Goal: Task Accomplishment & Management: Manage account settings

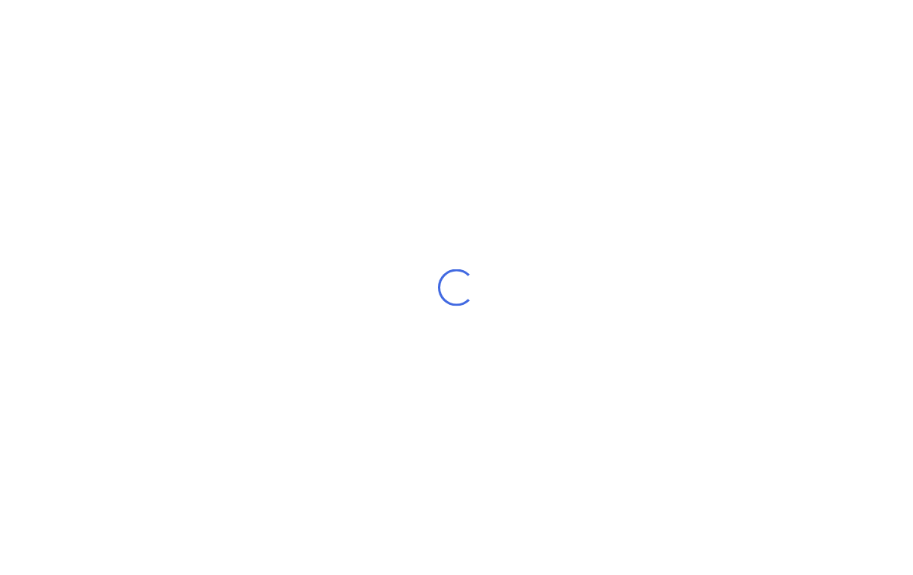
scroll to position [1, 0]
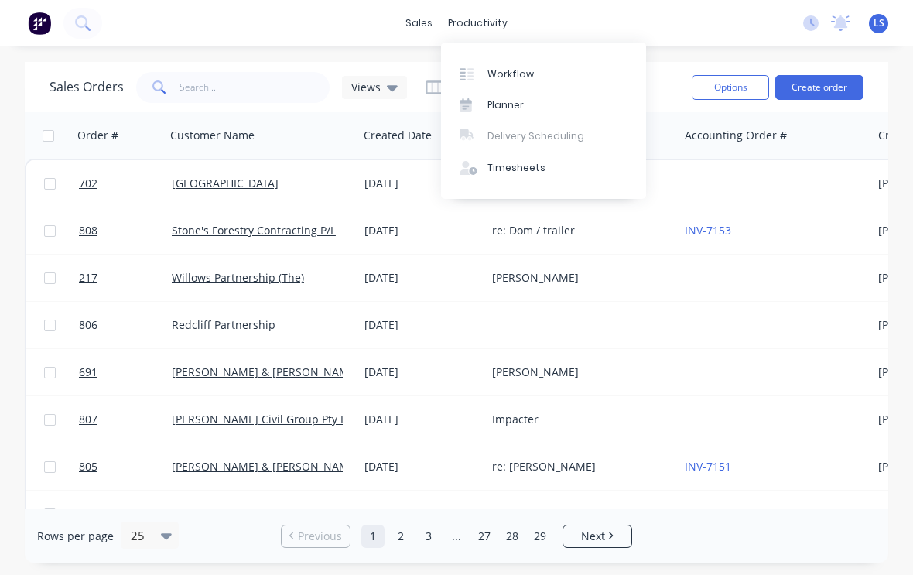
click at [504, 85] on link "Workflow" at bounding box center [543, 73] width 205 height 31
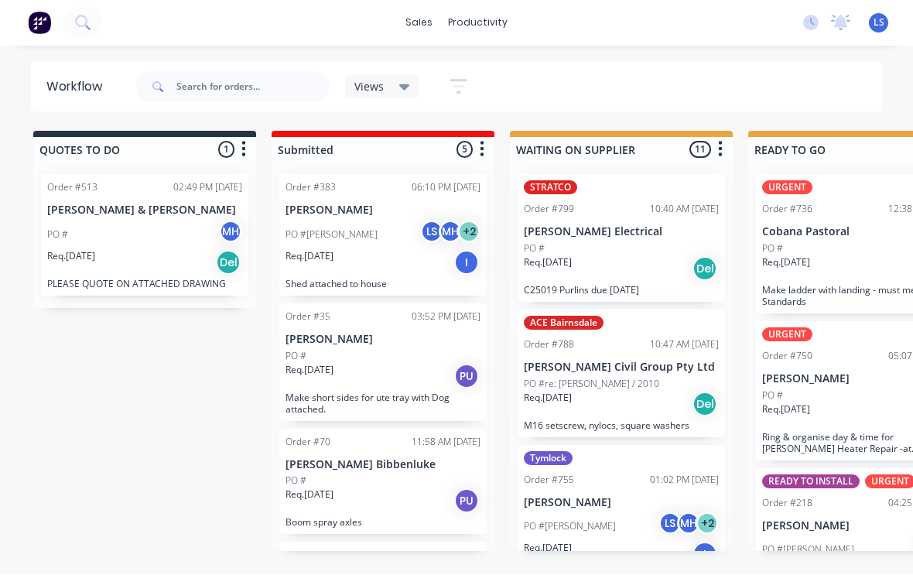
scroll to position [1, 0]
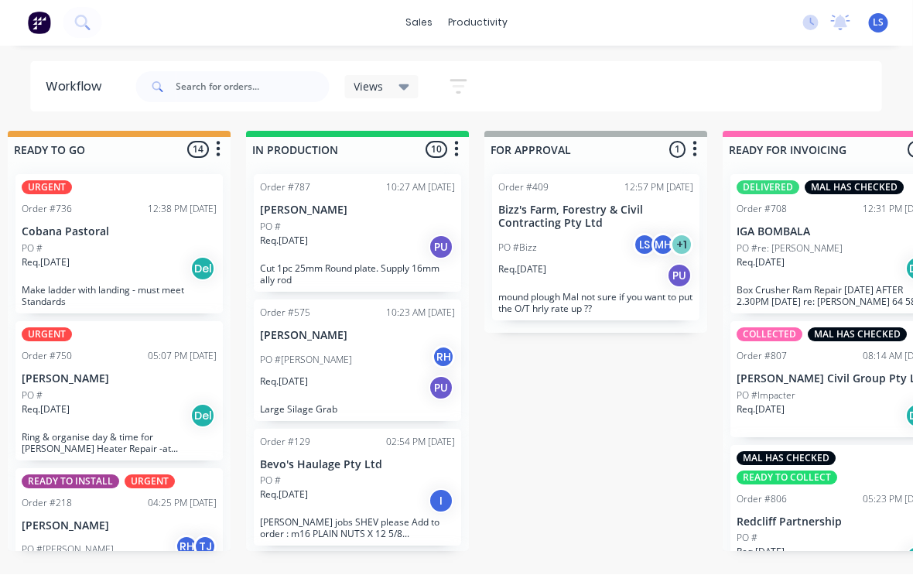
click at [306, 227] on div "PO #" at bounding box center [358, 227] width 195 height 14
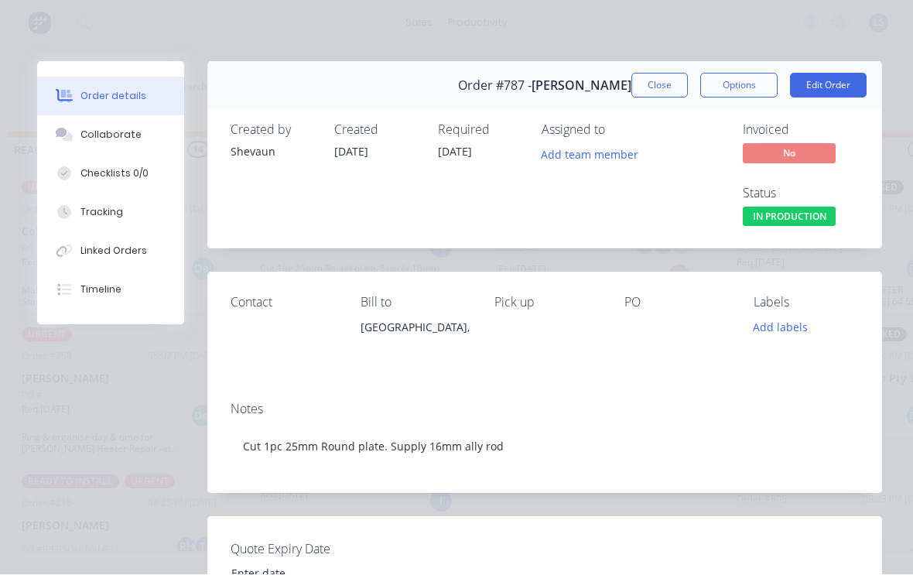
click at [135, 215] on button "Tracking" at bounding box center [110, 212] width 147 height 39
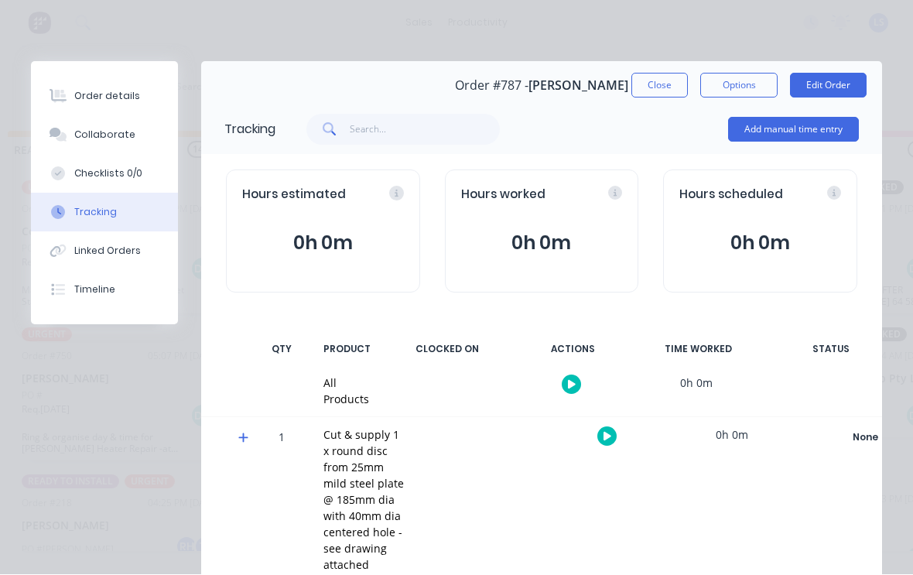
click at [798, 131] on button "Add manual time entry" at bounding box center [793, 130] width 131 height 25
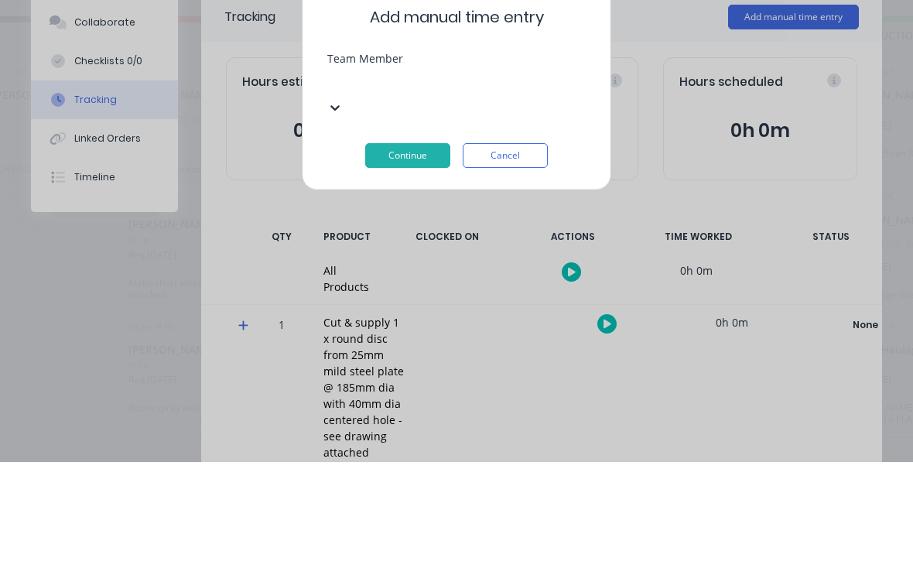
scroll to position [2, 156]
click at [291, 545] on div "[PERSON_NAME]" at bounding box center [300, 553] width 913 height 16
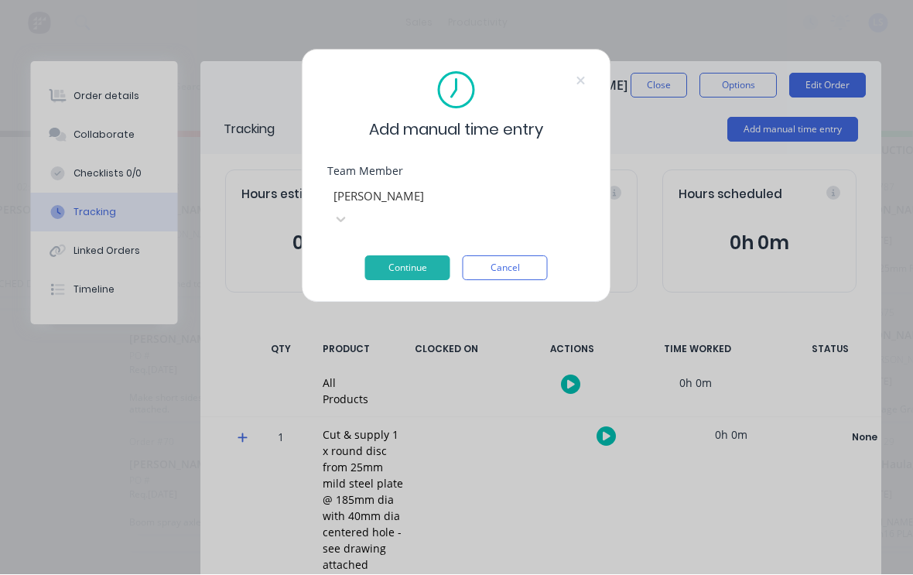
click at [413, 256] on button "Continue" at bounding box center [407, 268] width 85 height 25
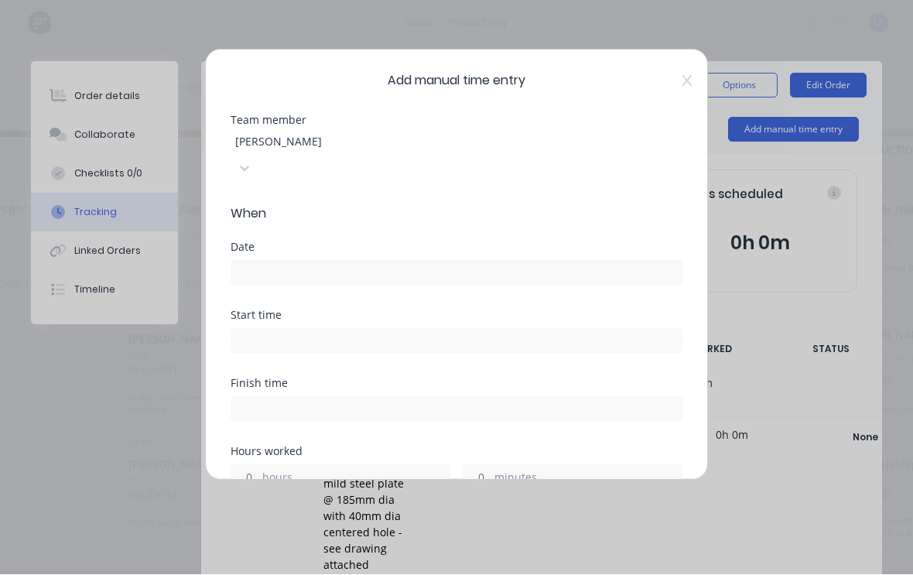
click at [473, 262] on input at bounding box center [456, 273] width 450 height 23
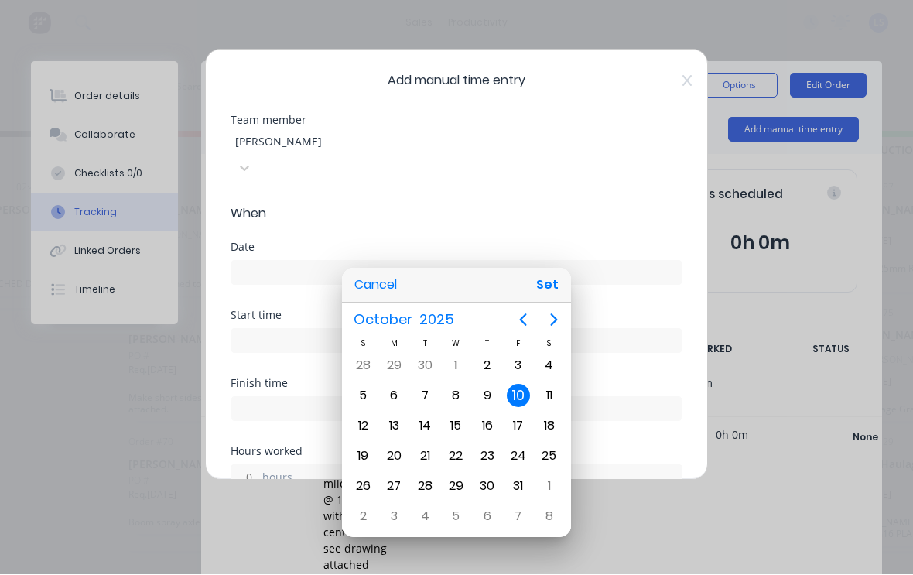
click at [553, 290] on button "Set" at bounding box center [547, 286] width 35 height 28
type input "[DATE]"
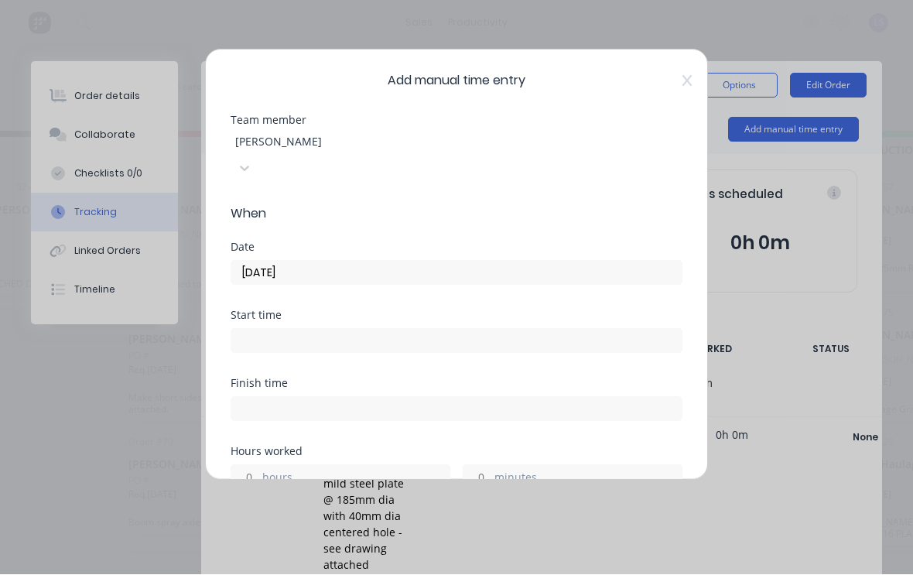
click at [258, 330] on input at bounding box center [456, 341] width 450 height 23
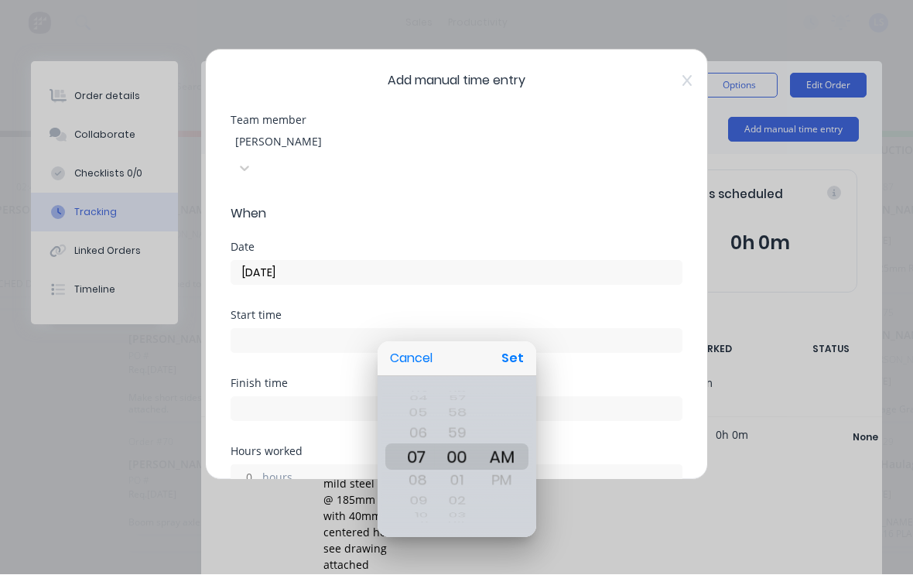
click at [525, 360] on button "Set" at bounding box center [512, 359] width 35 height 28
type input "07:00 AM"
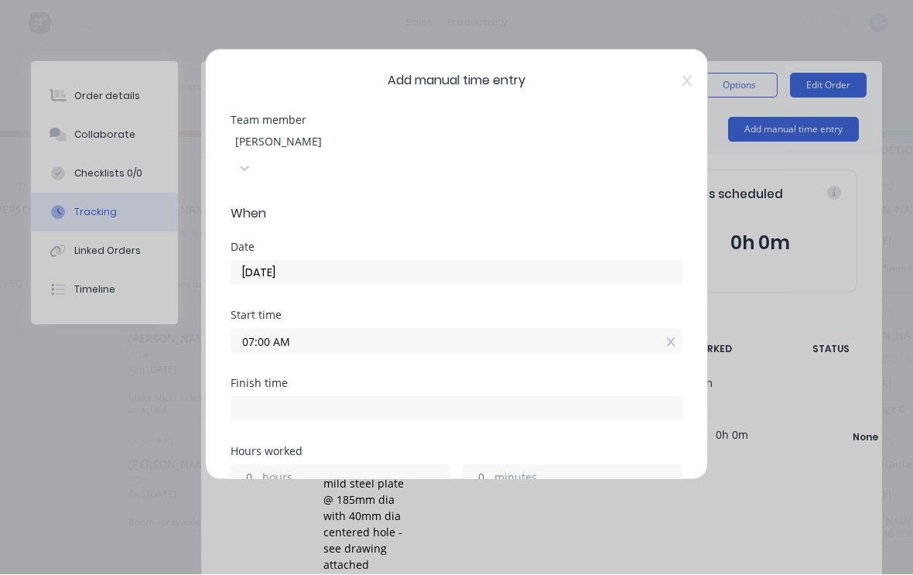
click at [533, 470] on label "minutes" at bounding box center [587, 479] width 187 height 19
click at [491, 466] on input "minutes" at bounding box center [476, 477] width 27 height 23
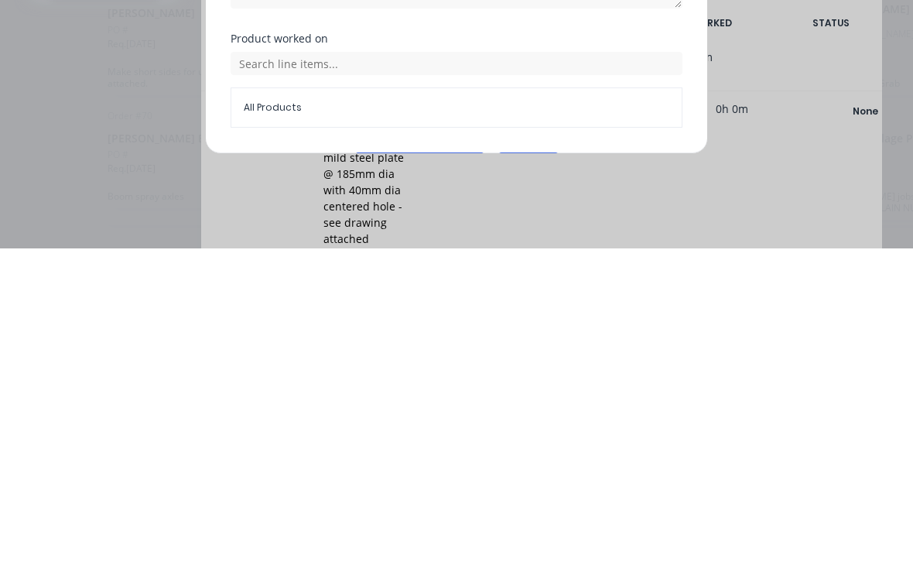
scroll to position [615, 0]
type input "45"
click at [442, 480] on button "Add manual time entry" at bounding box center [419, 492] width 131 height 25
type input "07:45 AM"
type input "0"
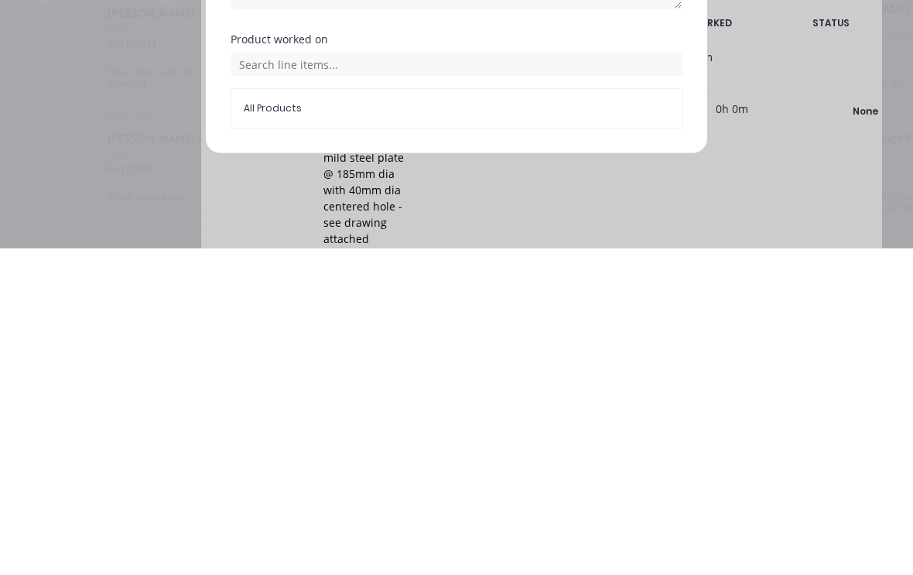
type input "44"
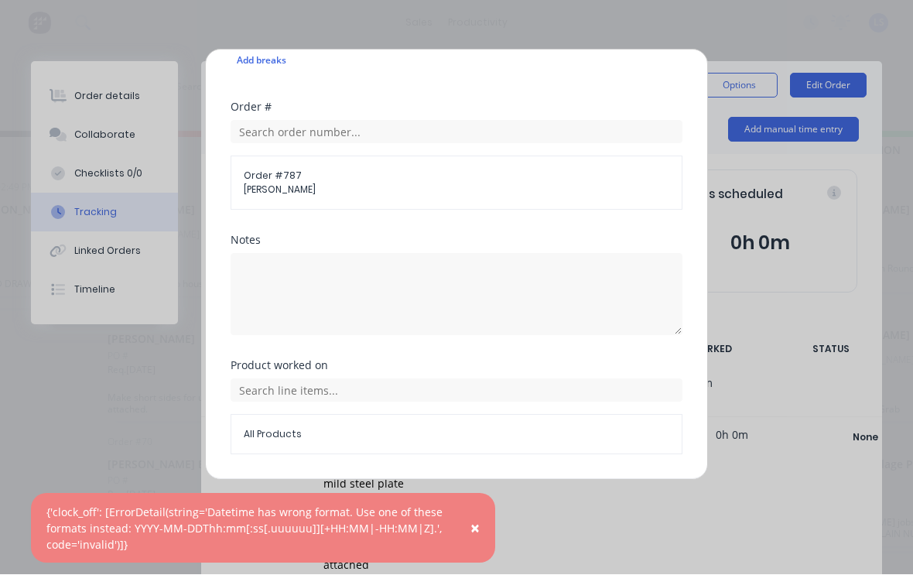
click at [441, 480] on button "Add manual time entry" at bounding box center [419, 492] width 131 height 25
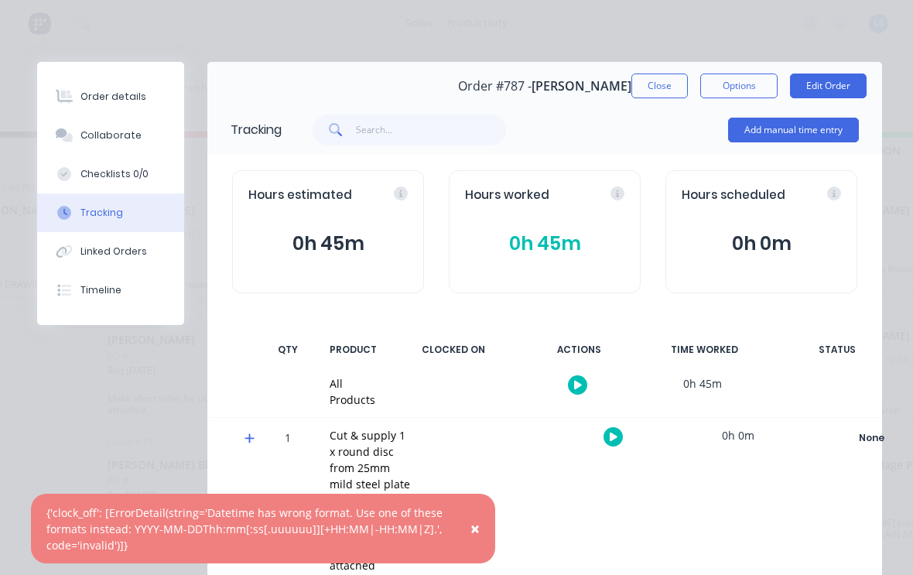
click at [80, 87] on button "Order details" at bounding box center [110, 96] width 147 height 39
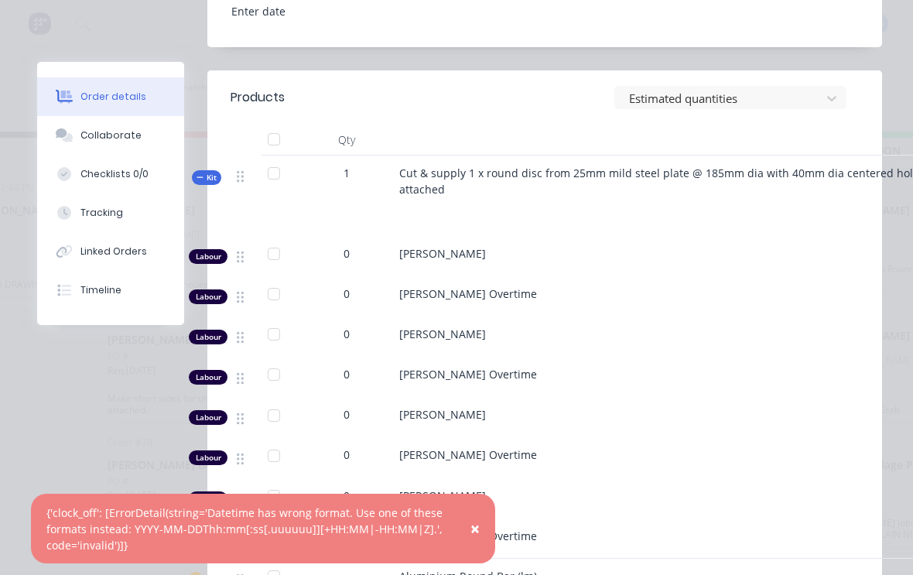
scroll to position [559, 0]
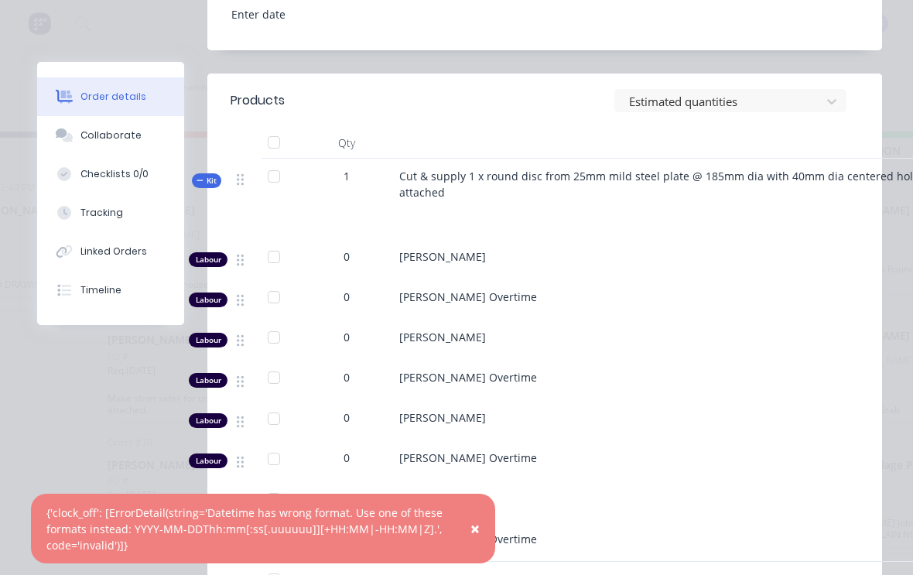
click at [87, 141] on div "Collaborate" at bounding box center [110, 135] width 61 height 14
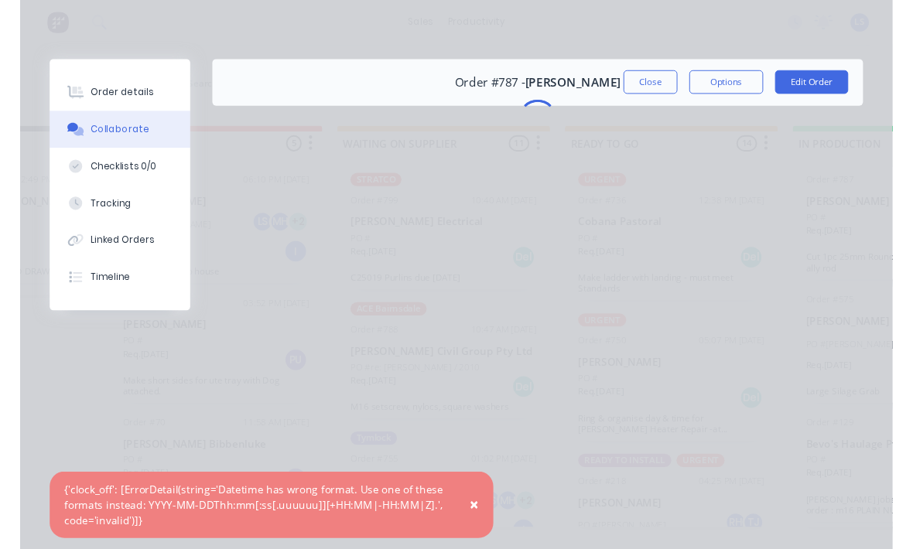
scroll to position [0, 0]
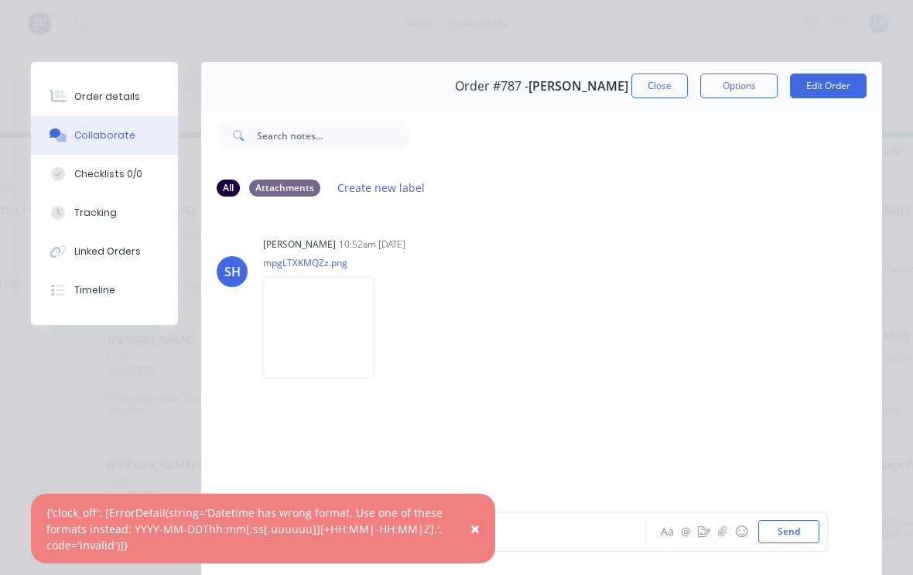
click at [309, 330] on img at bounding box center [318, 327] width 111 height 101
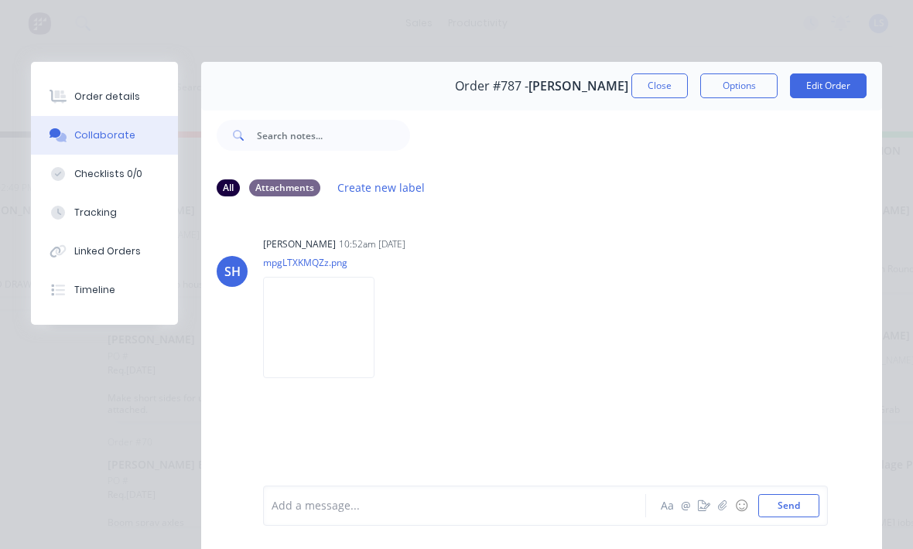
click at [72, 93] on button "Order details" at bounding box center [104, 96] width 147 height 39
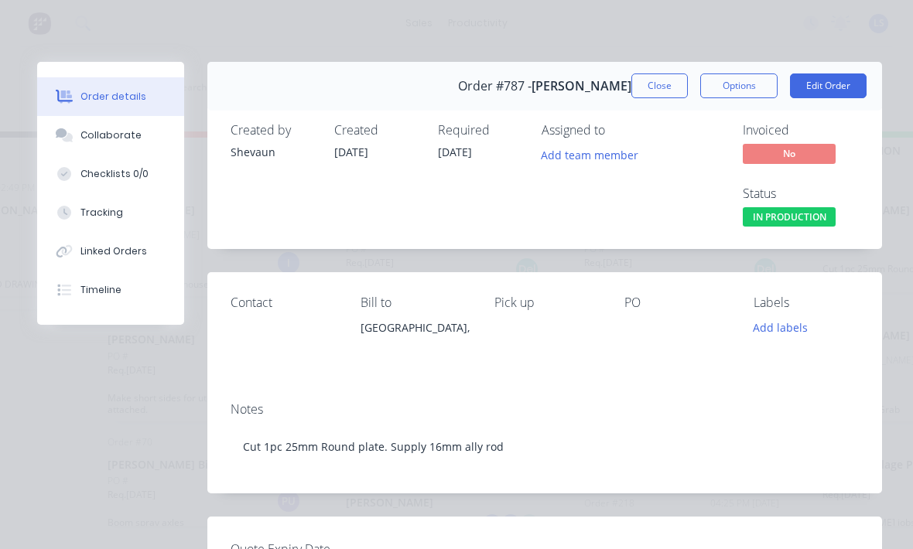
click at [821, 91] on button "Edit Order" at bounding box center [828, 85] width 77 height 25
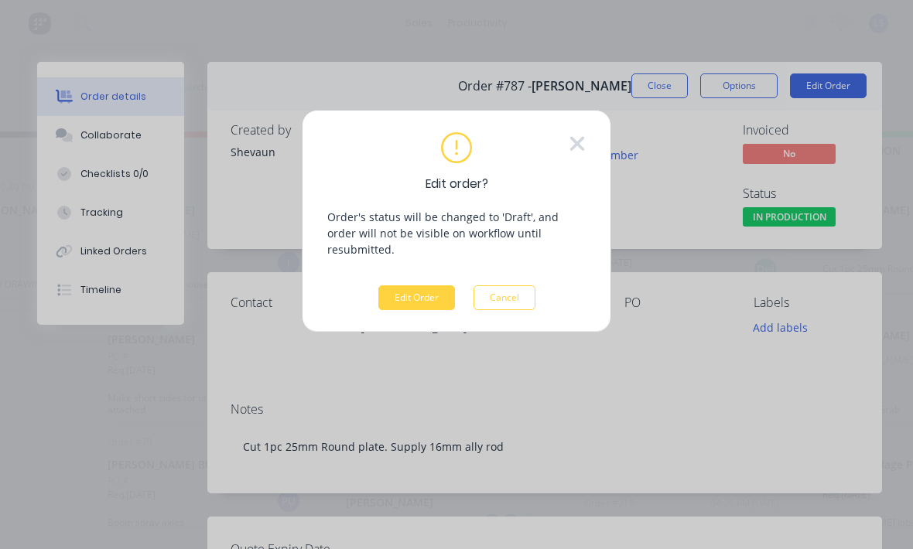
click at [419, 286] on button "Edit Order" at bounding box center [416, 297] width 77 height 25
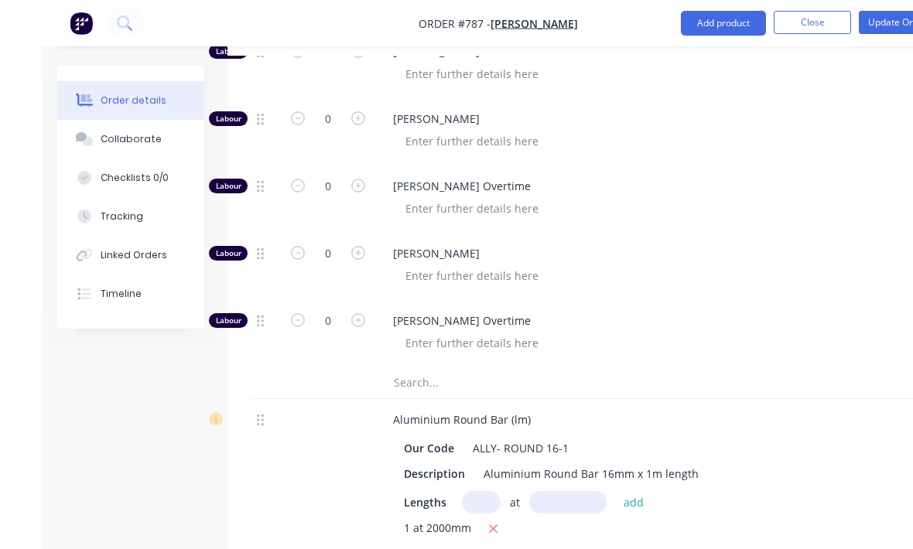
scroll to position [961, 0]
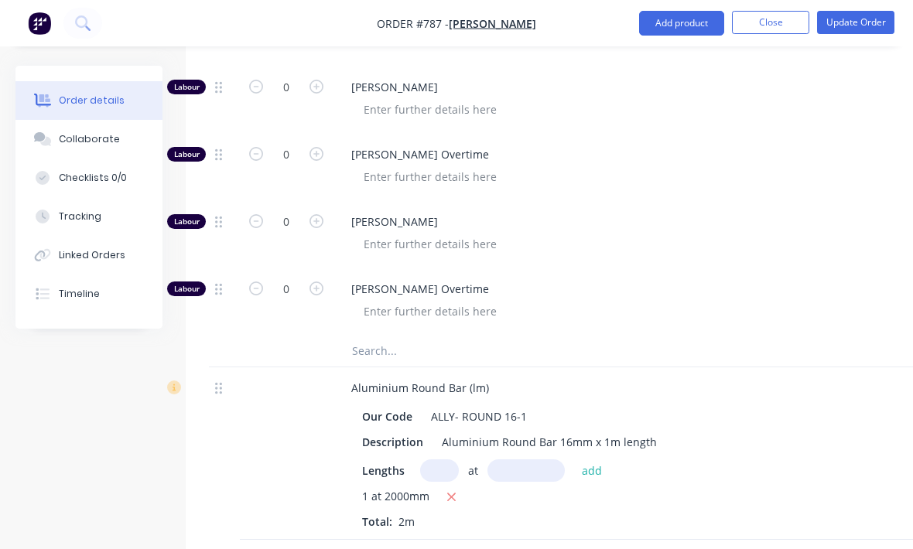
click at [437, 350] on input "text" at bounding box center [505, 351] width 309 height 31
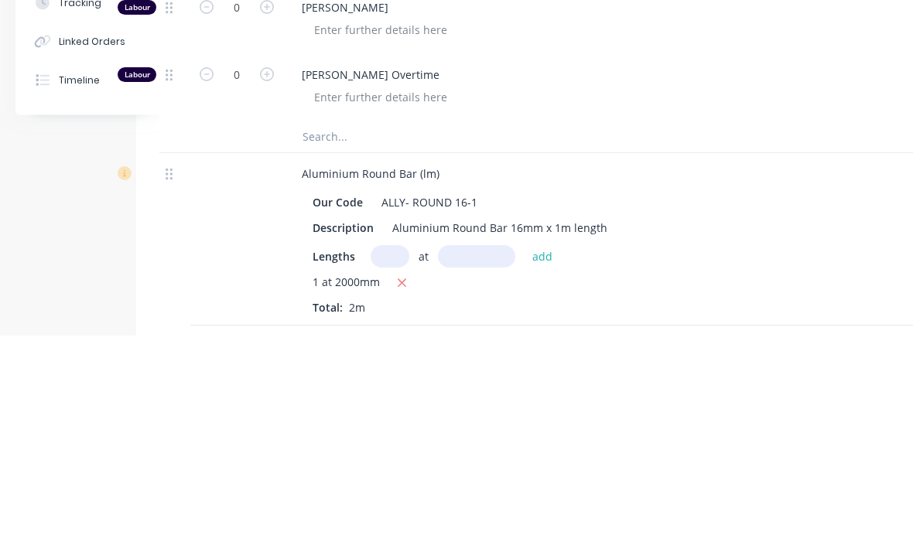
type input "2"
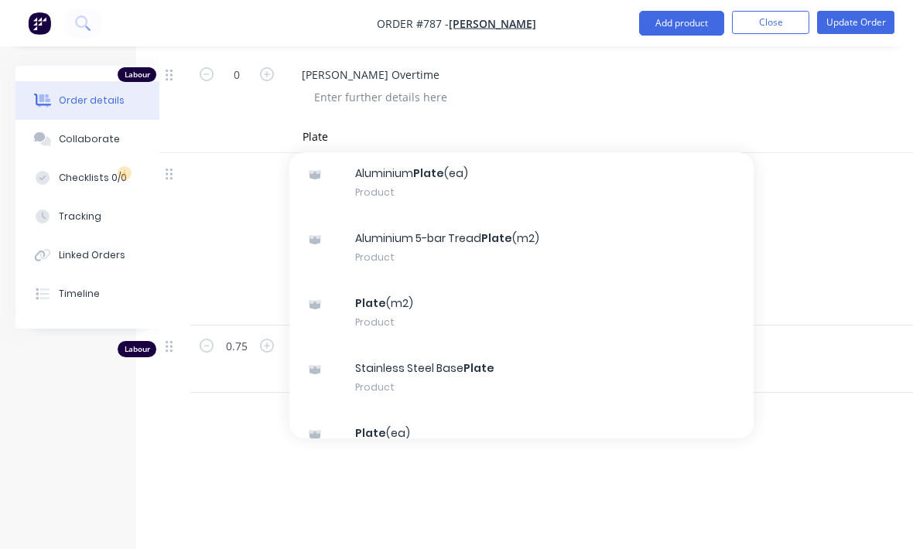
scroll to position [456, 0]
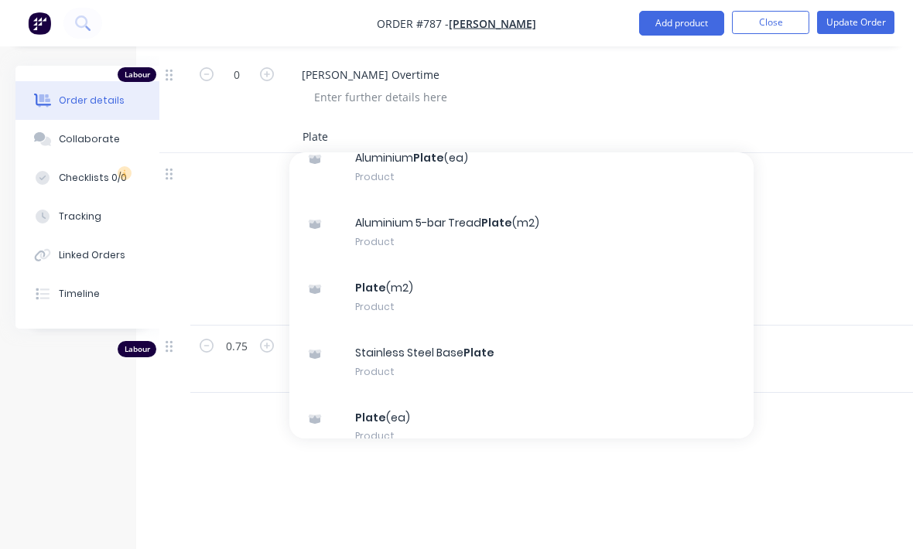
type input "Plate"
click at [441, 286] on div "Plate (m2) Product" at bounding box center [521, 297] width 464 height 65
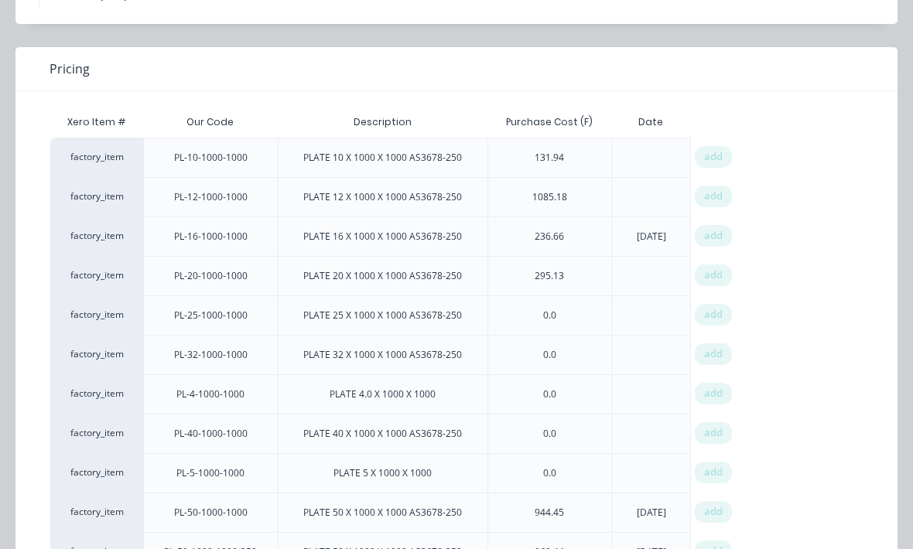
scroll to position [116, 0]
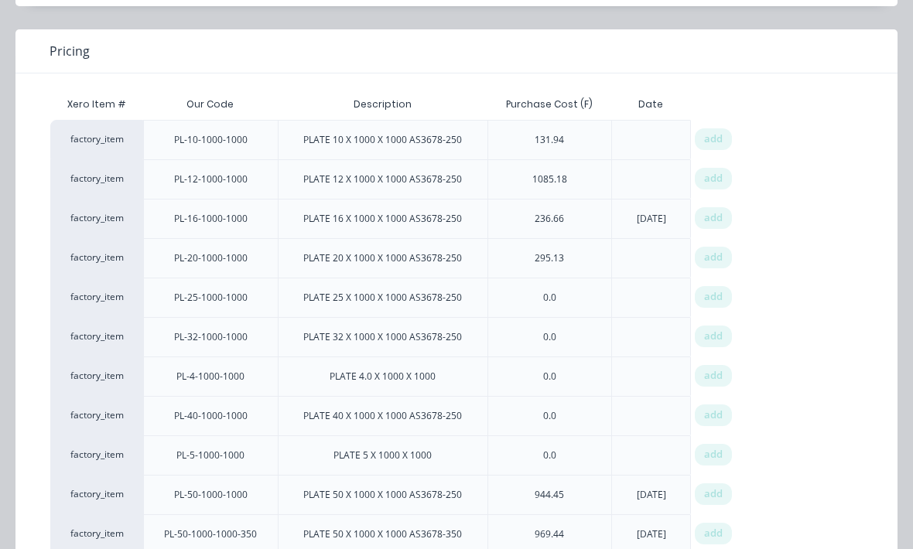
click at [718, 297] on span "add" at bounding box center [713, 296] width 19 height 15
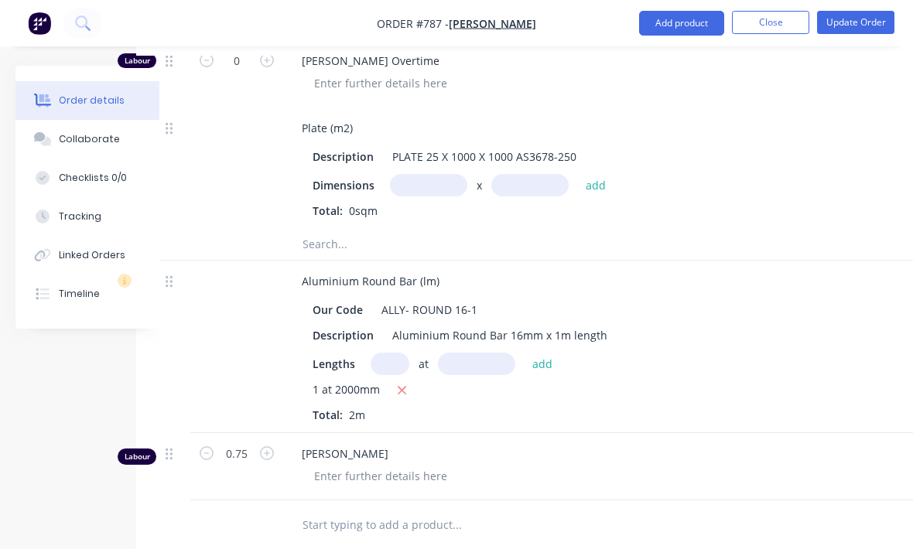
scroll to position [1206, 50]
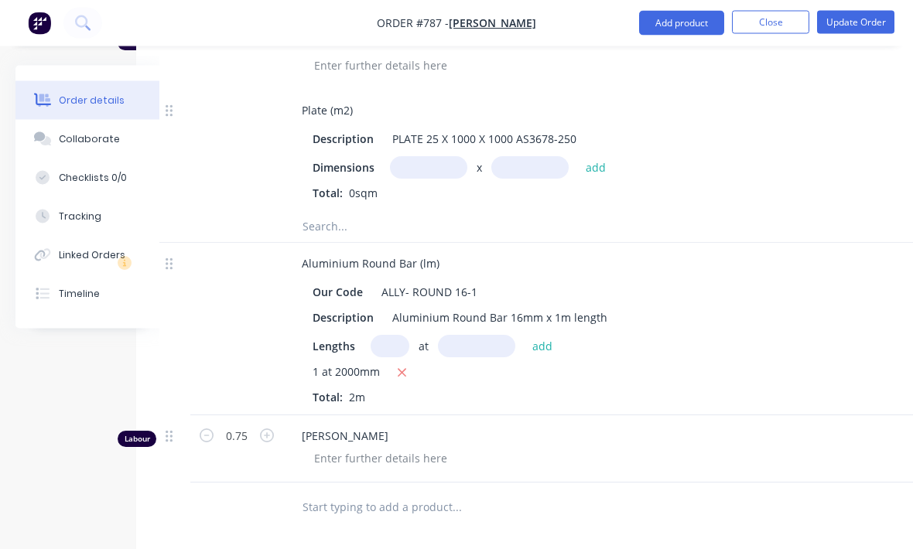
click at [419, 163] on input "text" at bounding box center [428, 168] width 77 height 22
click at [536, 164] on input "text" at bounding box center [529, 168] width 77 height 22
click at [439, 160] on input "200m" at bounding box center [428, 168] width 77 height 22
type input "2"
click at [518, 162] on input "text" at bounding box center [529, 168] width 77 height 22
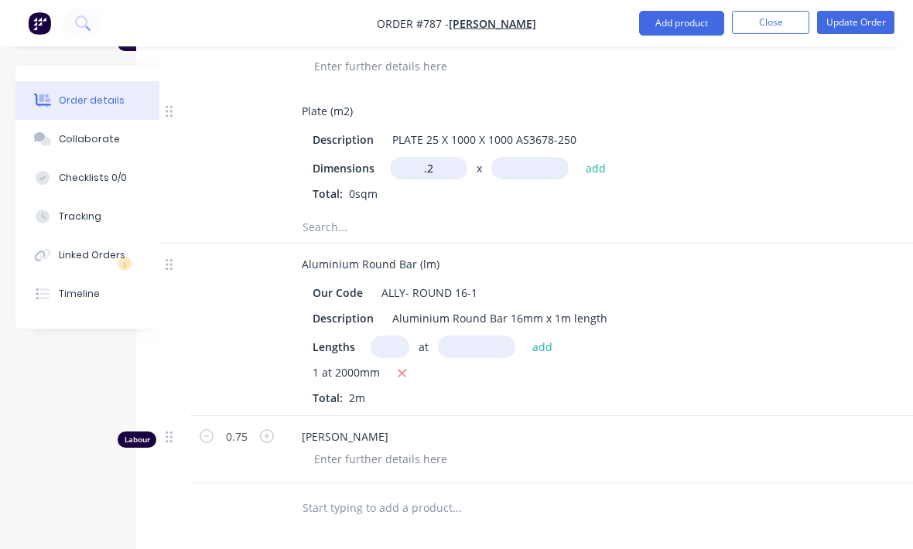
type input "0.2m"
type input ".2"
click at [598, 168] on button "add" at bounding box center [596, 167] width 36 height 21
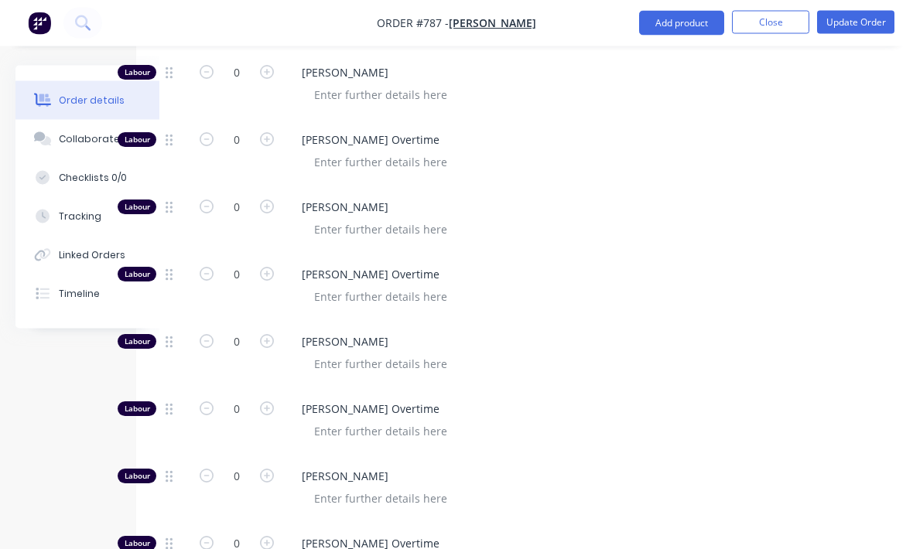
scroll to position [686, 50]
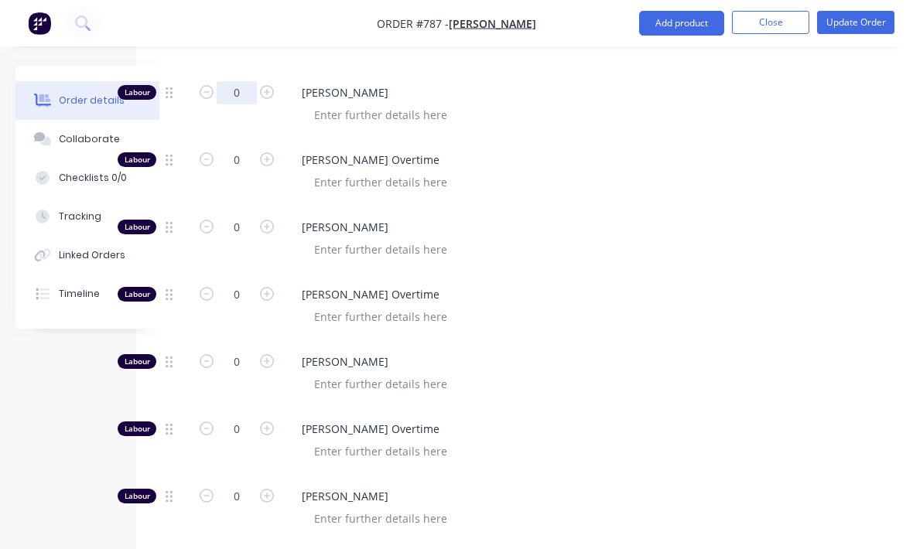
click at [227, 91] on input "0" at bounding box center [237, 92] width 40 height 23
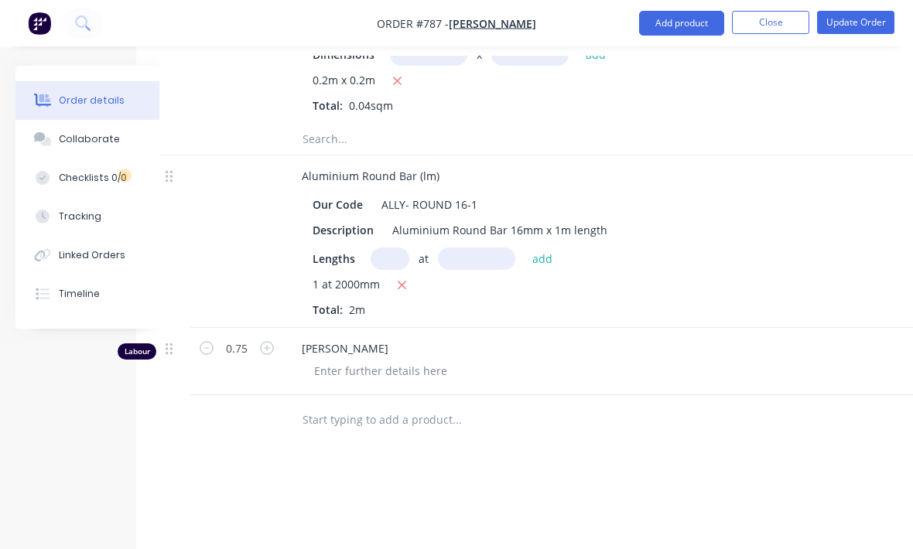
scroll to position [1320, 162]
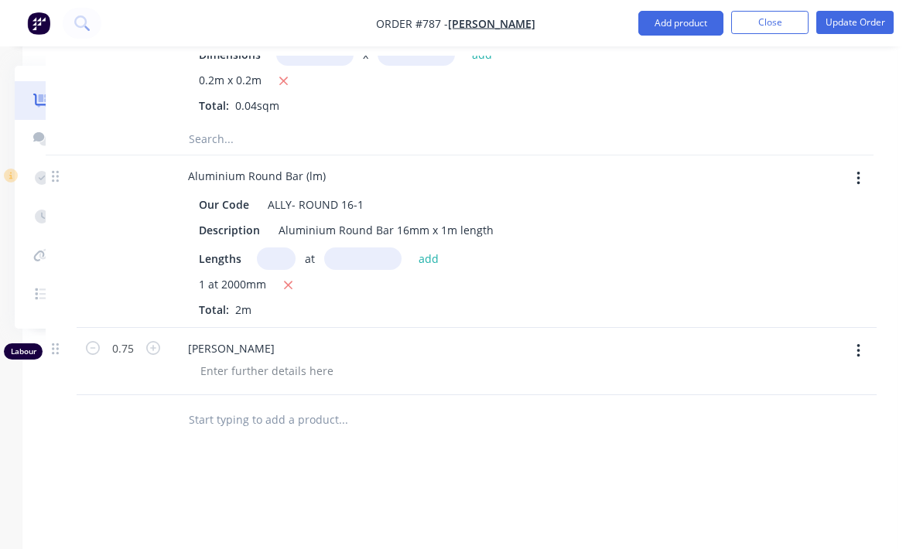
click at [860, 349] on icon "button" at bounding box center [859, 351] width 4 height 17
type input "0.75"
click at [762, 487] on div "Delete" at bounding box center [803, 484] width 119 height 22
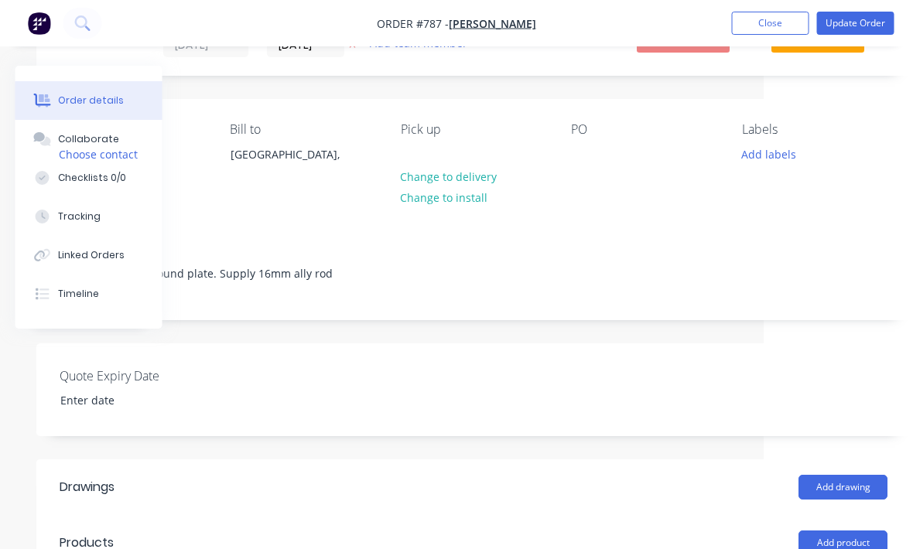
click at [771, 152] on button "Add labels" at bounding box center [768, 153] width 71 height 21
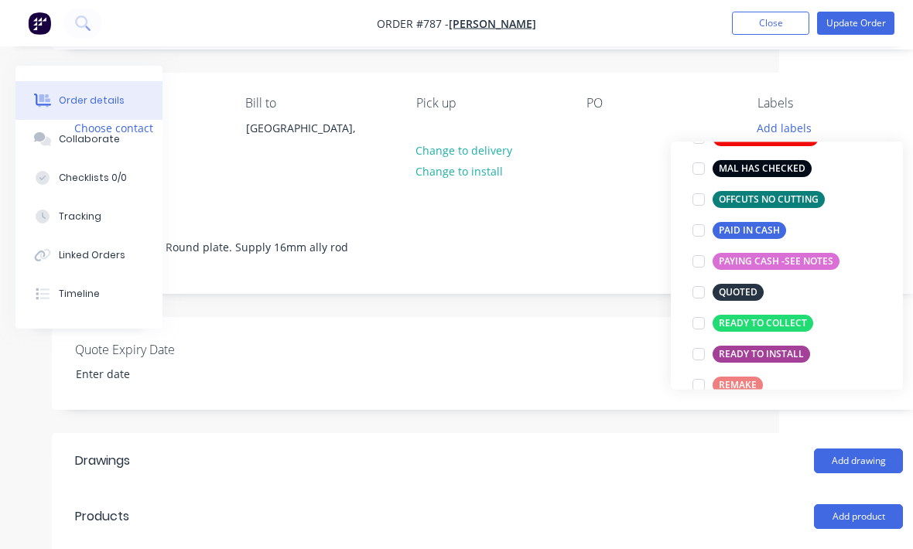
scroll to position [294, 0]
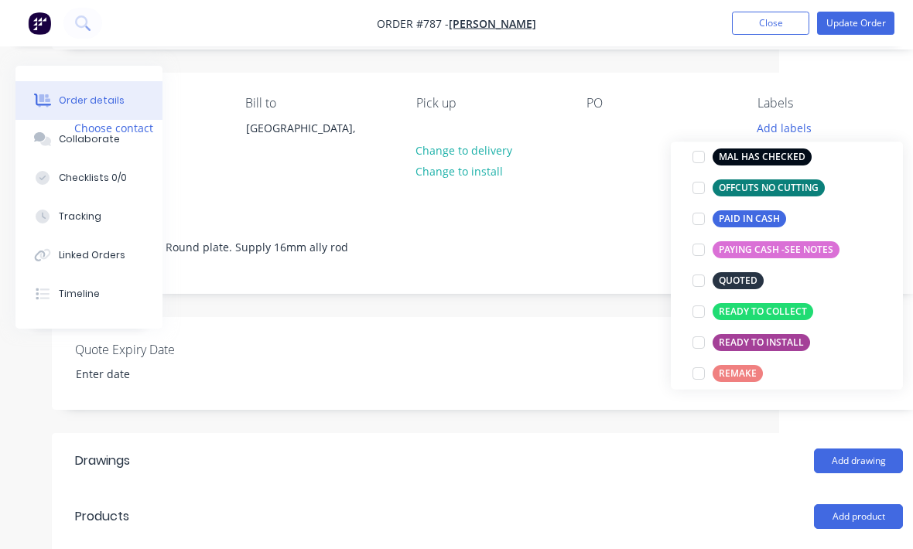
click at [692, 314] on div at bounding box center [698, 312] width 31 height 31
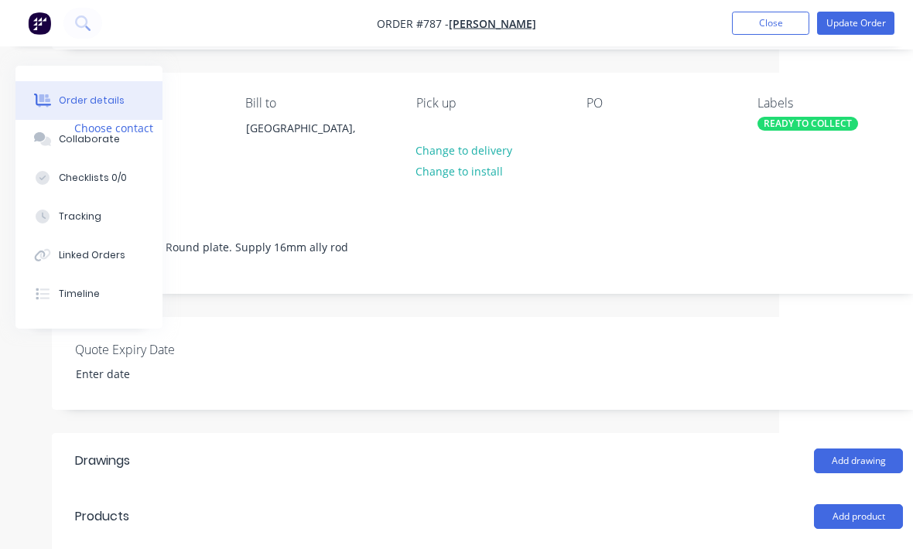
click at [891, 79] on div "Contact Choose contact [PERSON_NAME] to [GEOGRAPHIC_DATA], Pick up Change to de…" at bounding box center [489, 131] width 874 height 117
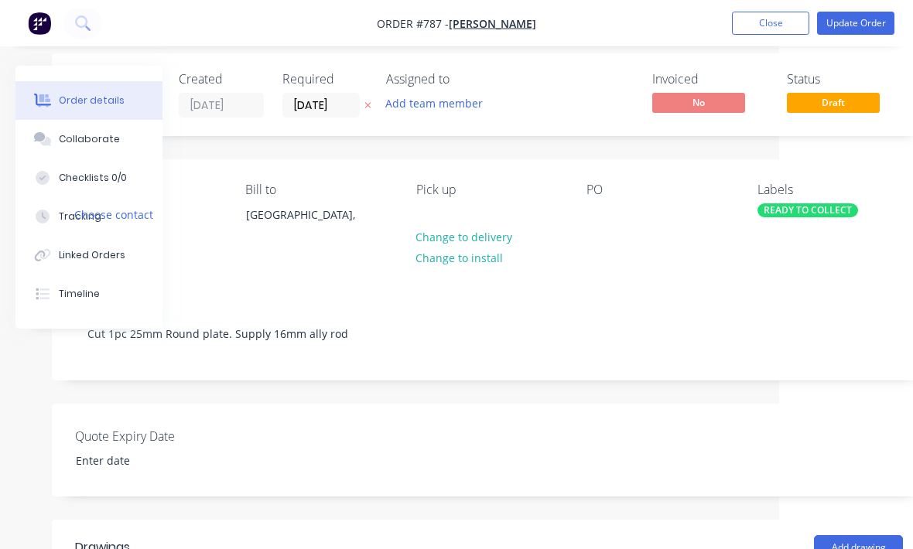
scroll to position [0, 134]
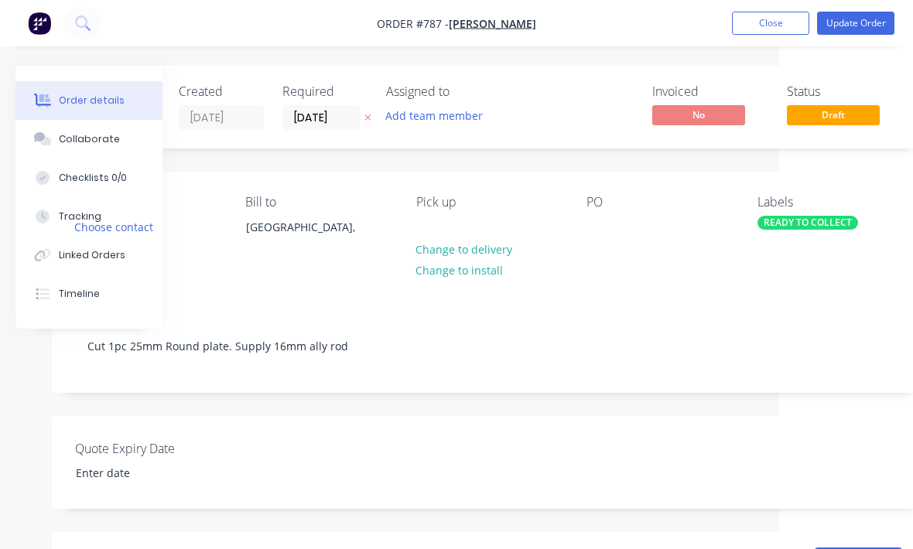
click at [866, 20] on button "Update Order" at bounding box center [855, 23] width 77 height 23
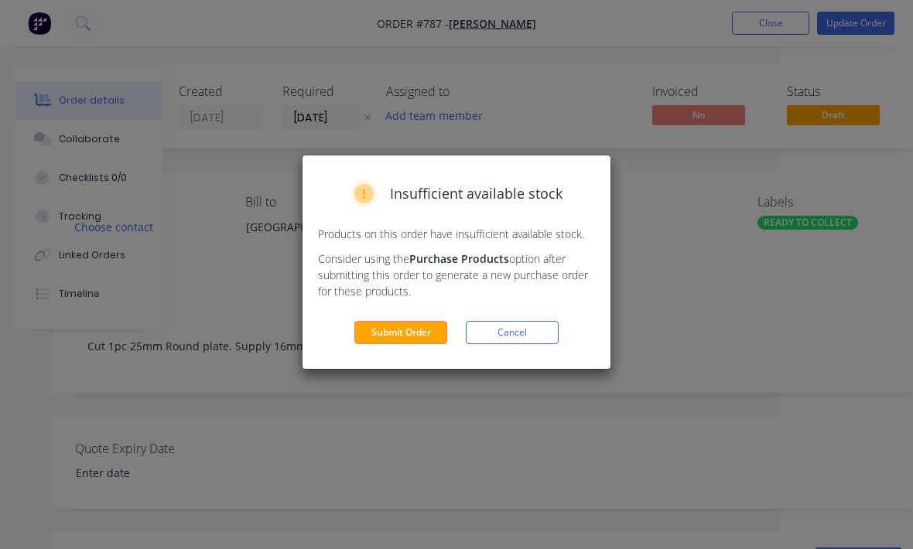
click at [428, 330] on button "Submit Order" at bounding box center [400, 332] width 93 height 23
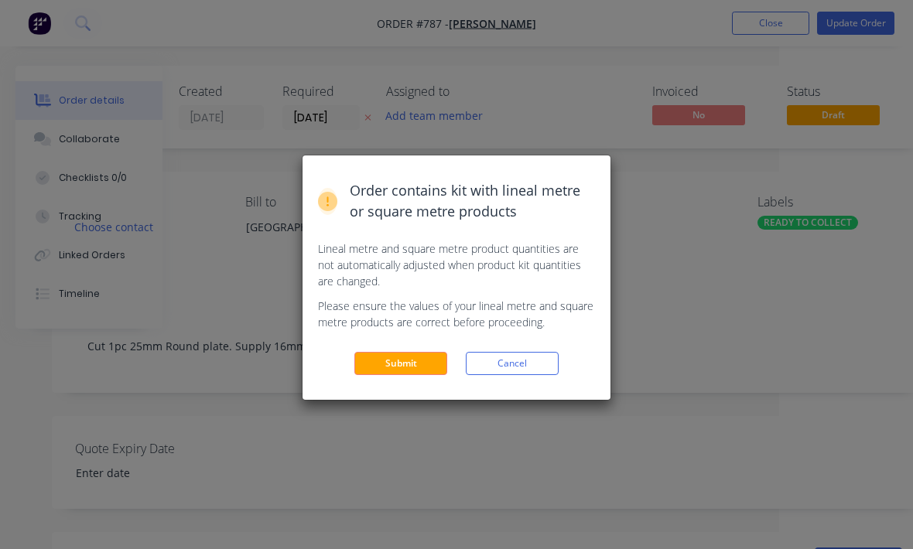
click at [415, 364] on button "Submit" at bounding box center [400, 363] width 93 height 23
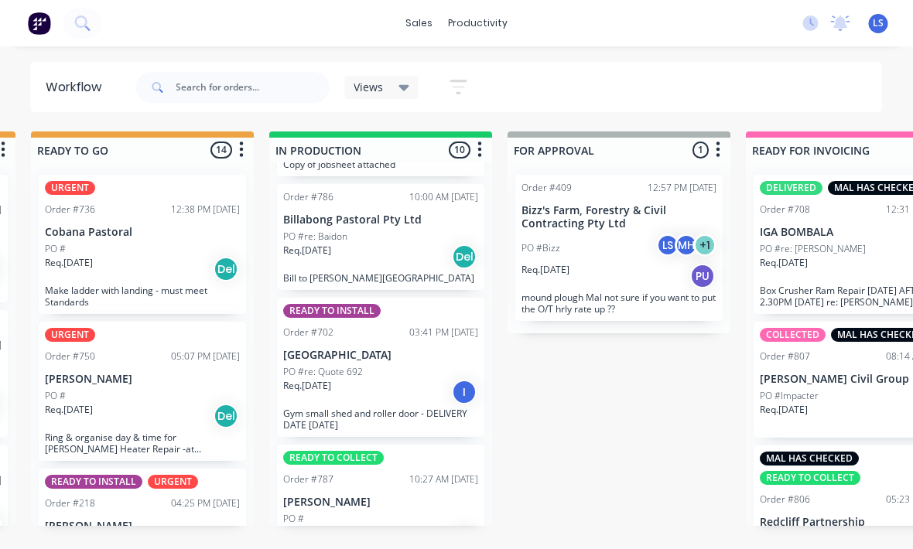
scroll to position [1044, 0]
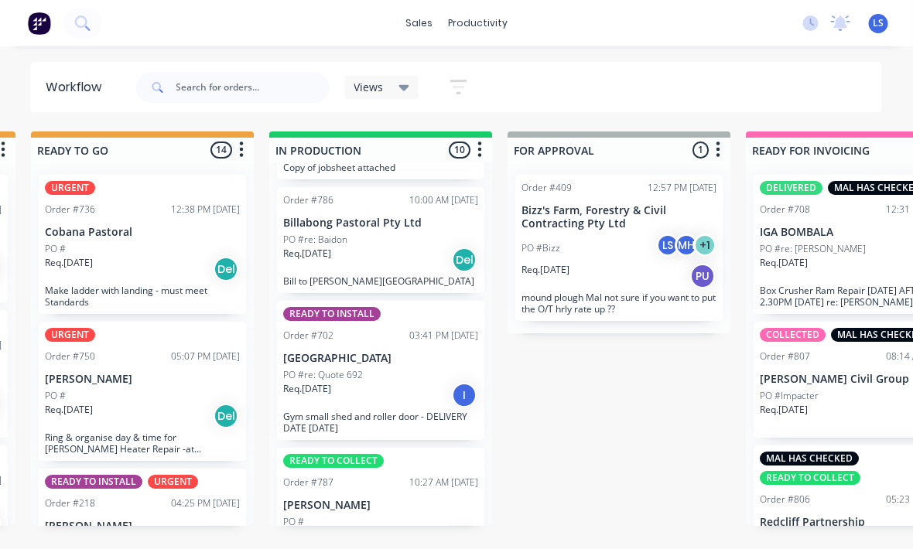
click at [411, 382] on div "Req. [DATE] I" at bounding box center [381, 395] width 195 height 26
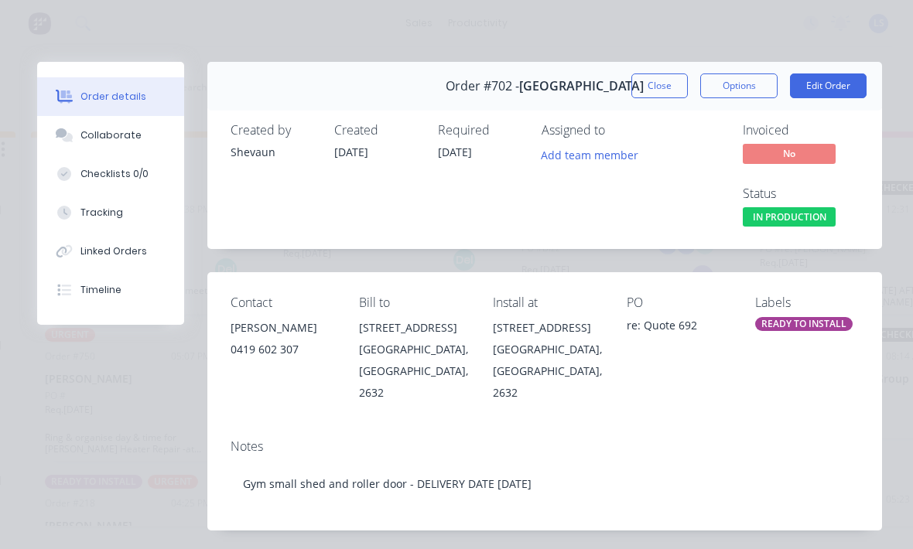
click at [801, 319] on div "READY TO INSTALL" at bounding box center [803, 324] width 97 height 14
click at [782, 396] on div "Contact [PERSON_NAME] 0419 602 307 Bill to [STREET_ADDRESS] Install at [STREET_…" at bounding box center [544, 349] width 675 height 154
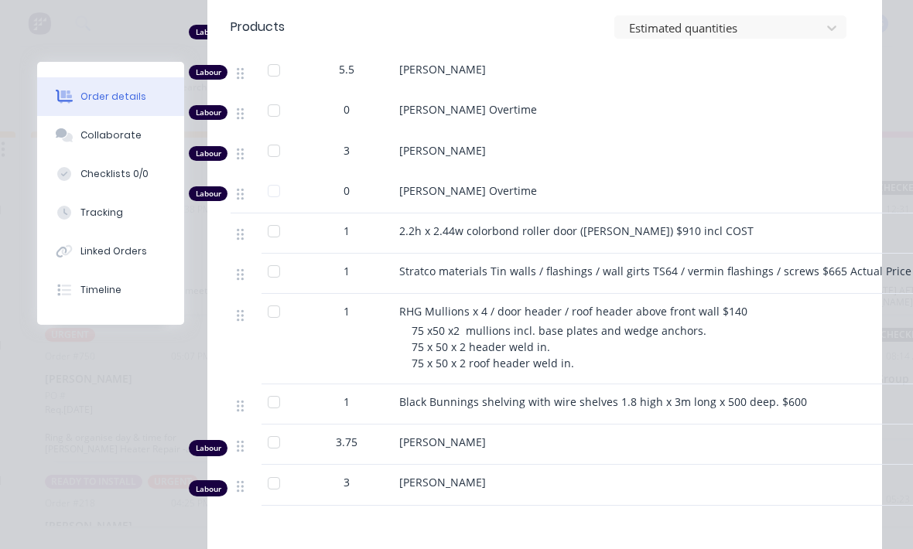
scroll to position [942, 0]
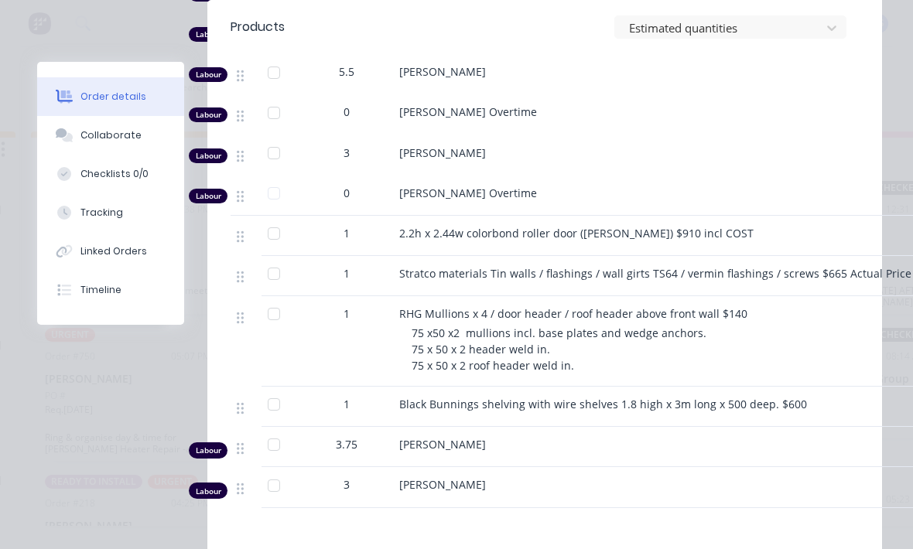
click at [126, 207] on button "Tracking" at bounding box center [110, 212] width 147 height 39
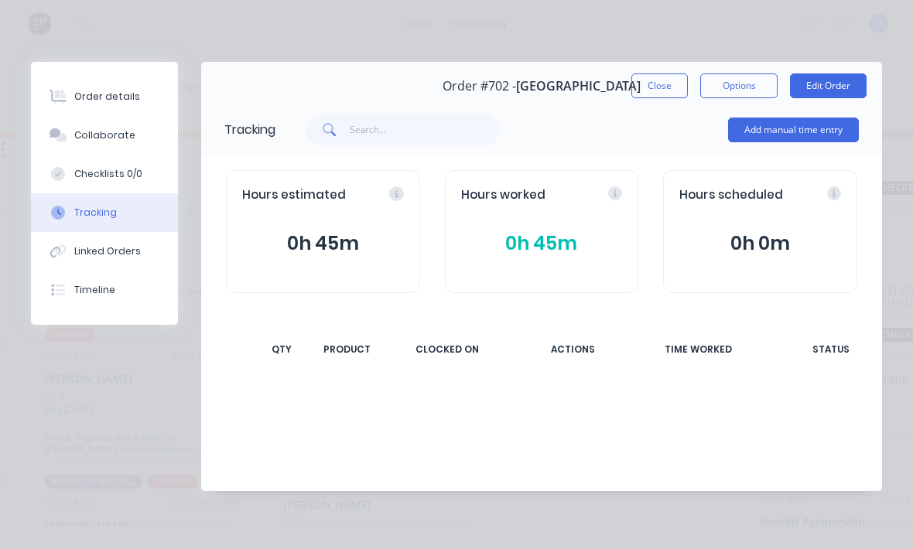
scroll to position [0, 0]
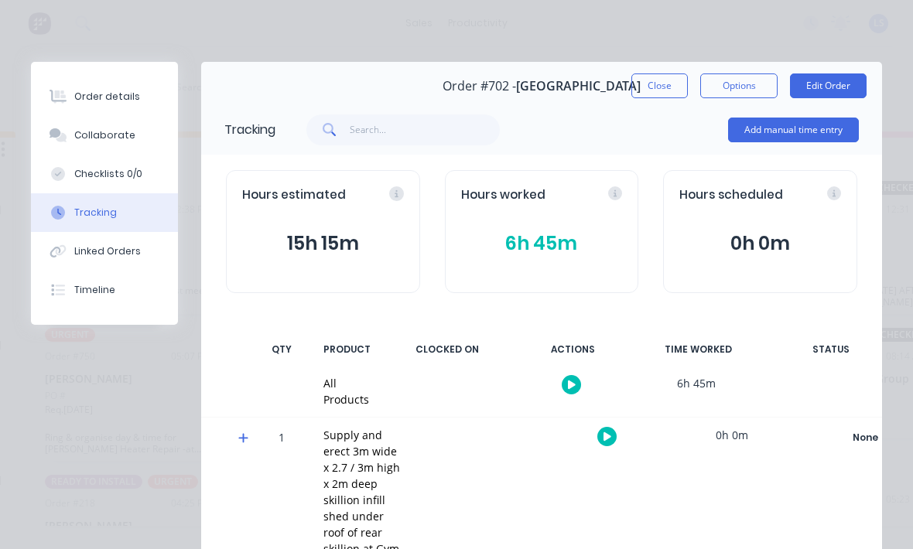
click at [836, 131] on button "Add manual time entry" at bounding box center [793, 130] width 131 height 25
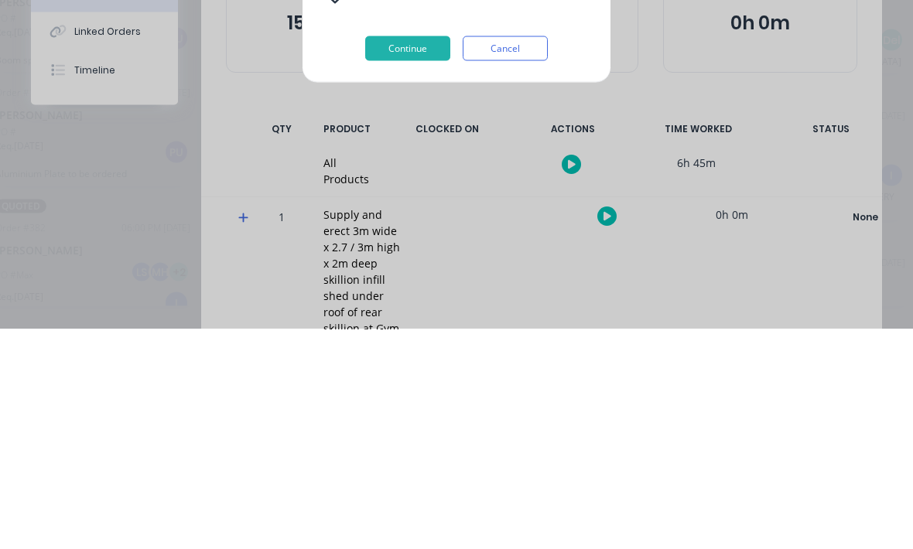
scroll to position [0, 289]
click at [96, 521] on div "[PERSON_NAME]" at bounding box center [167, 529] width 913 height 16
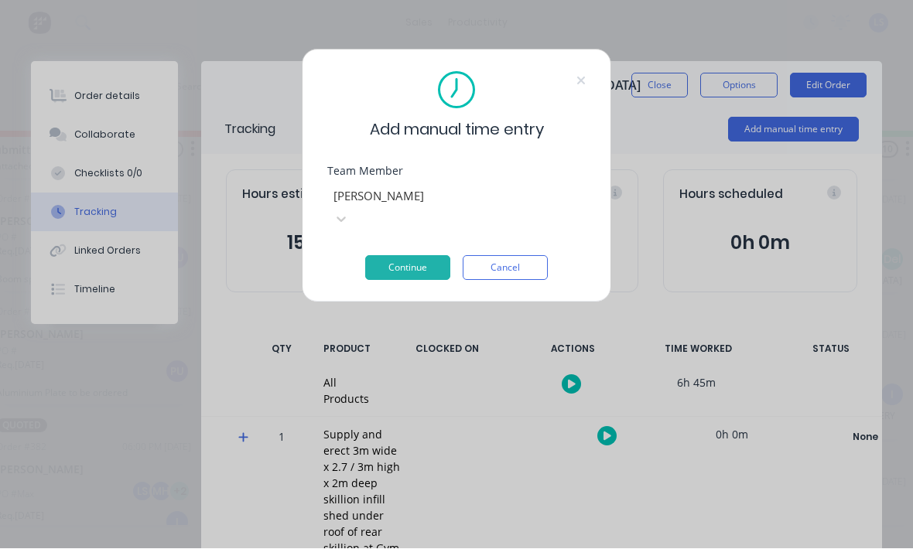
click at [408, 256] on button "Continue" at bounding box center [407, 268] width 85 height 25
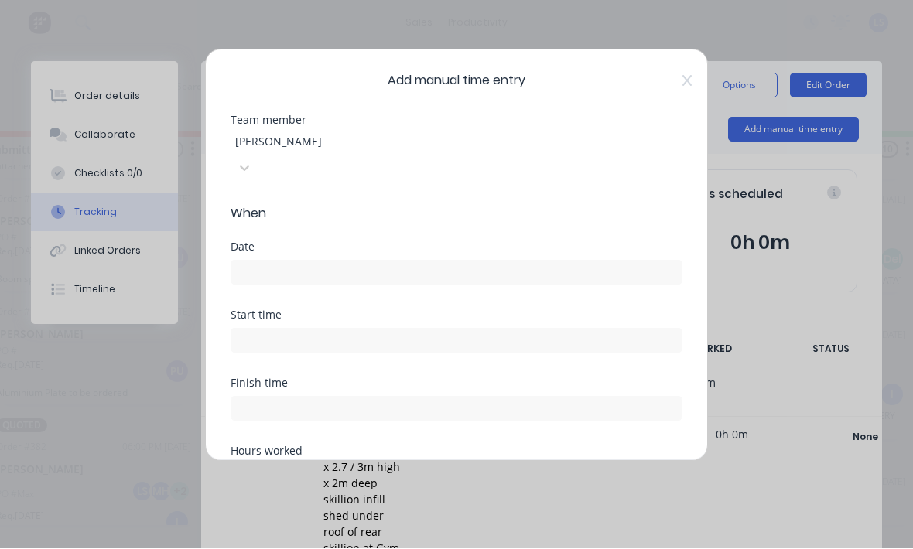
click at [660, 262] on input at bounding box center [456, 273] width 450 height 23
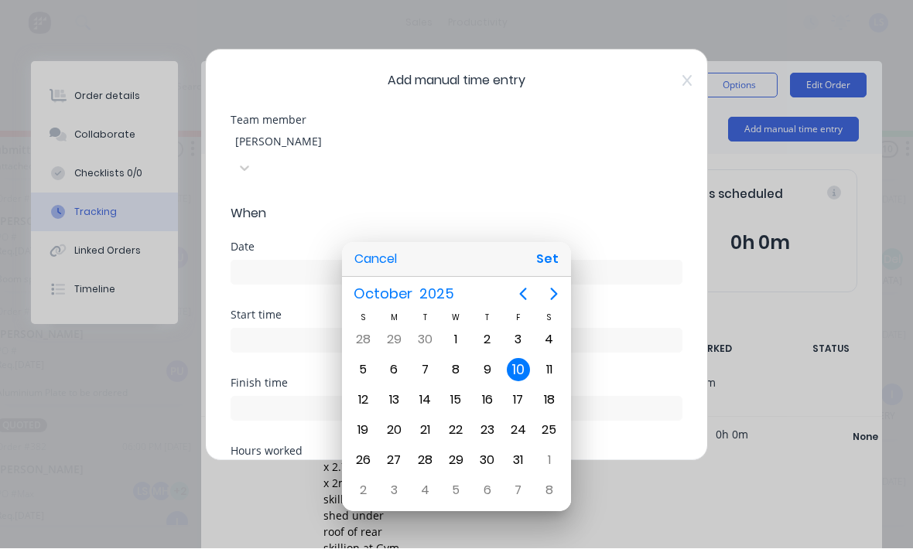
click at [554, 274] on button "Set" at bounding box center [547, 260] width 35 height 28
type input "[DATE]"
click at [503, 330] on input at bounding box center [456, 341] width 450 height 23
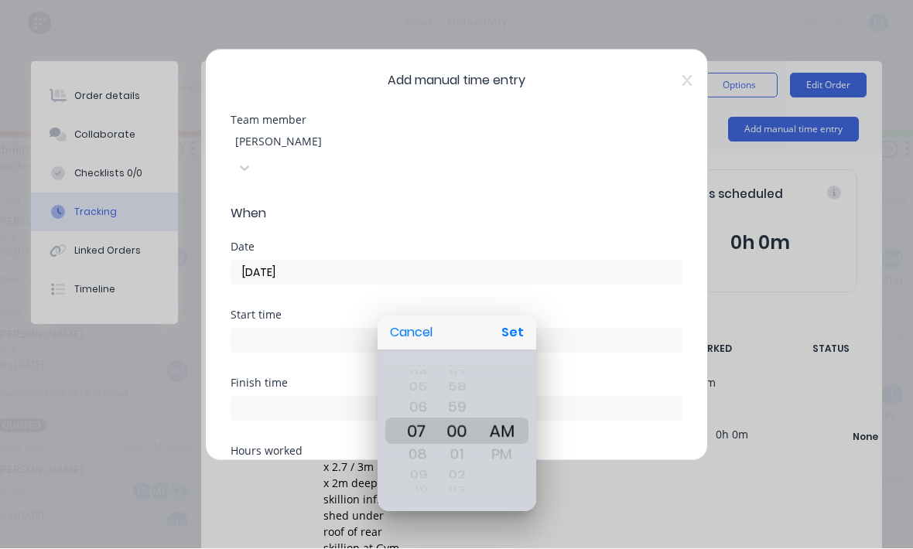
click at [518, 332] on button "Set" at bounding box center [512, 334] width 35 height 28
type input "07:00 AM"
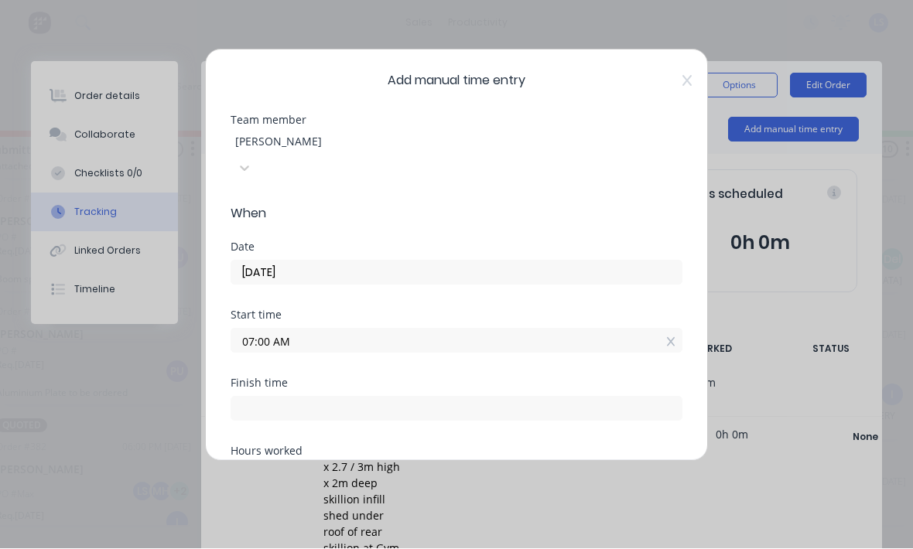
click at [460, 398] on input at bounding box center [456, 409] width 450 height 23
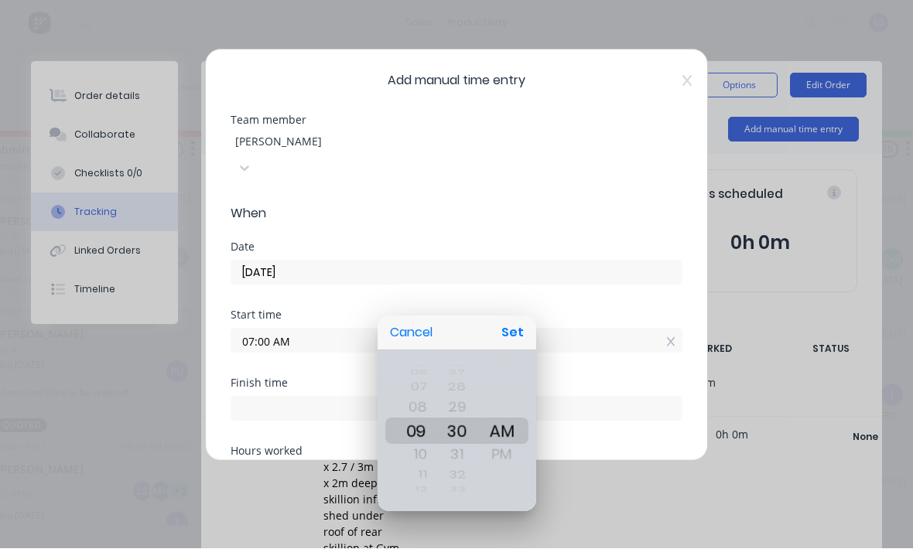
click at [517, 331] on button "Set" at bounding box center [512, 334] width 35 height 28
type input "09:30 AM"
type input "2"
type input "30"
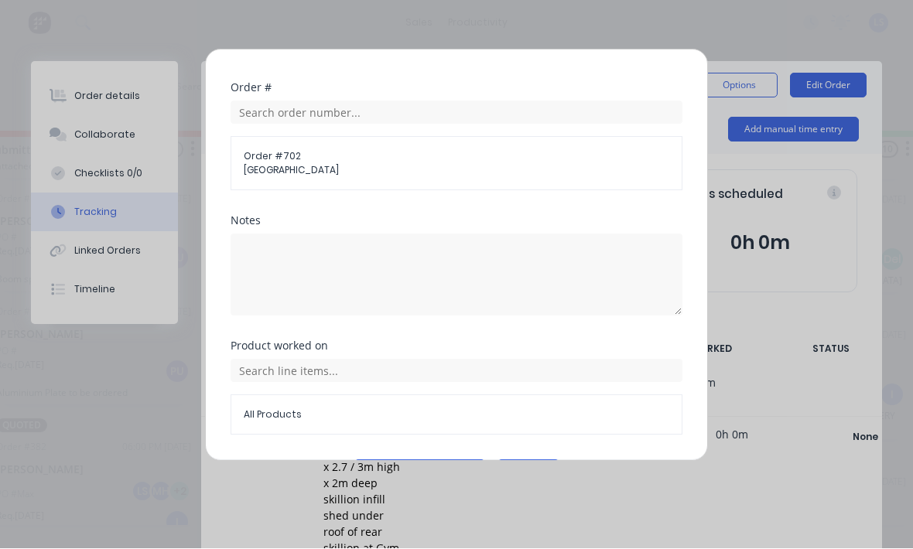
click at [436, 460] on button "Add manual time entry" at bounding box center [419, 472] width 131 height 25
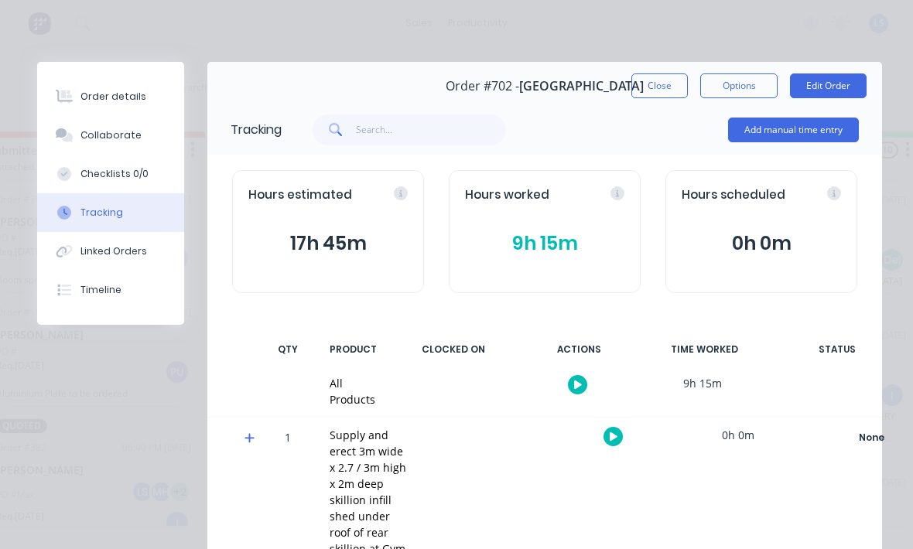
click at [127, 94] on div "Order details" at bounding box center [113, 97] width 66 height 14
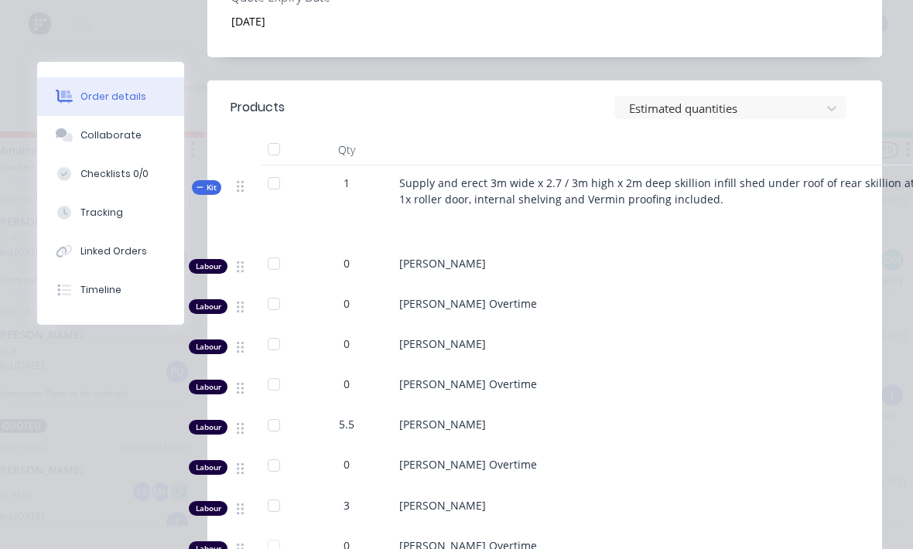
scroll to position [587, 0]
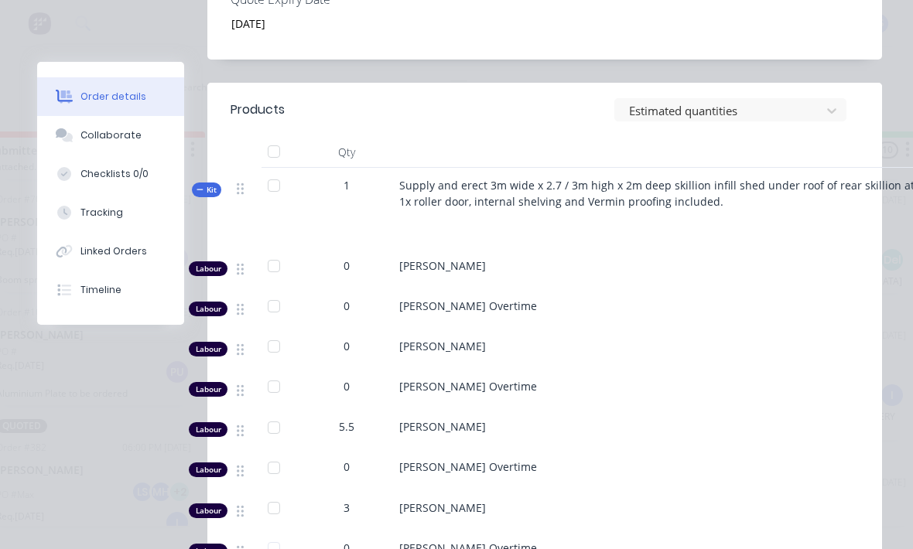
click at [348, 298] on span "0" at bounding box center [347, 306] width 6 height 16
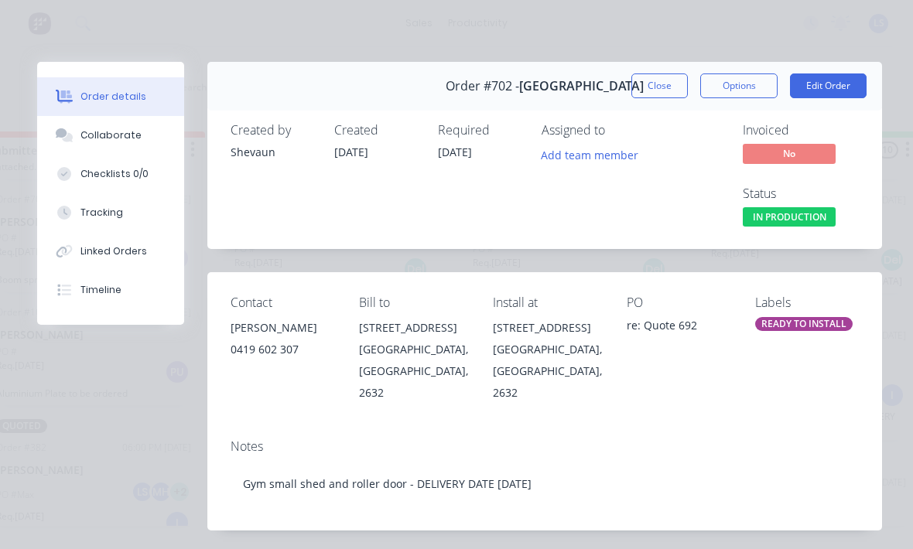
scroll to position [0, 0]
click at [827, 87] on button "Edit Order" at bounding box center [828, 85] width 77 height 25
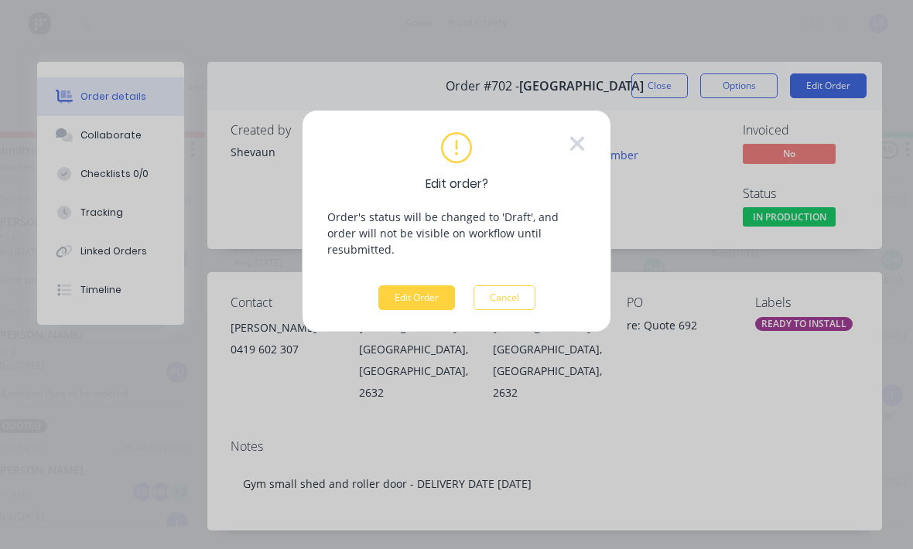
click at [415, 285] on button "Edit Order" at bounding box center [416, 297] width 77 height 25
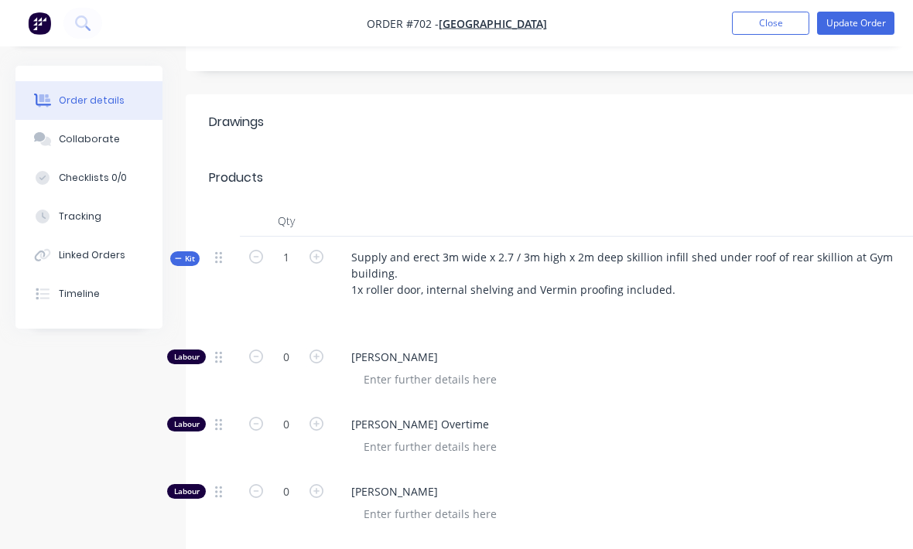
scroll to position [489, 0]
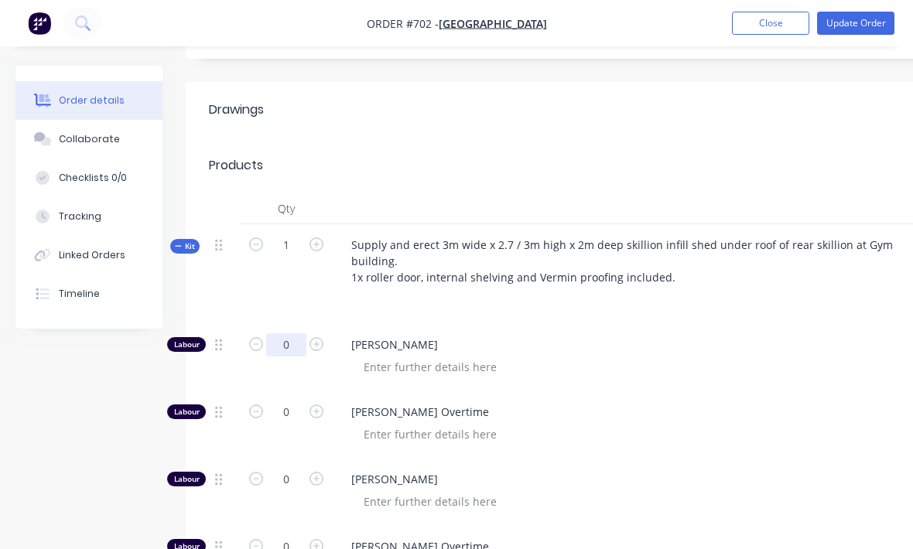
click at [277, 333] on input "0" at bounding box center [286, 344] width 40 height 23
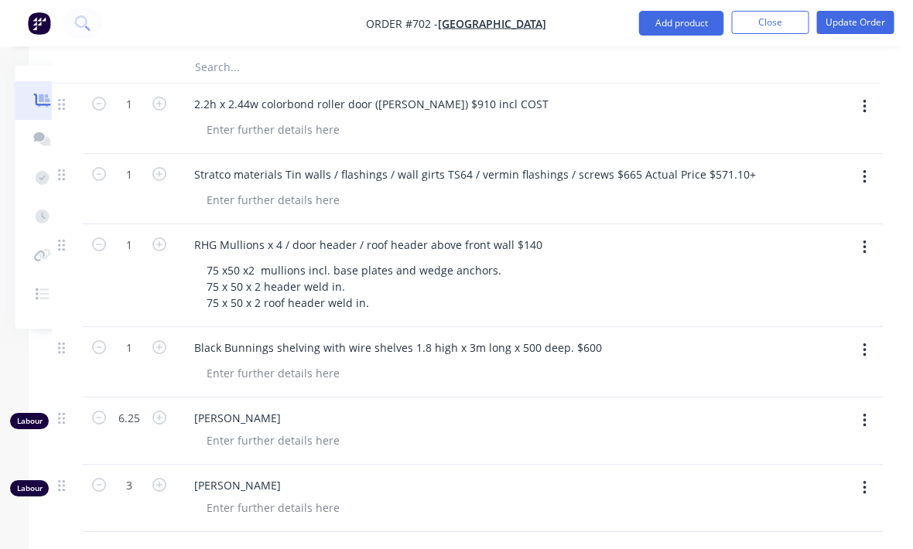
scroll to position [1300, 162]
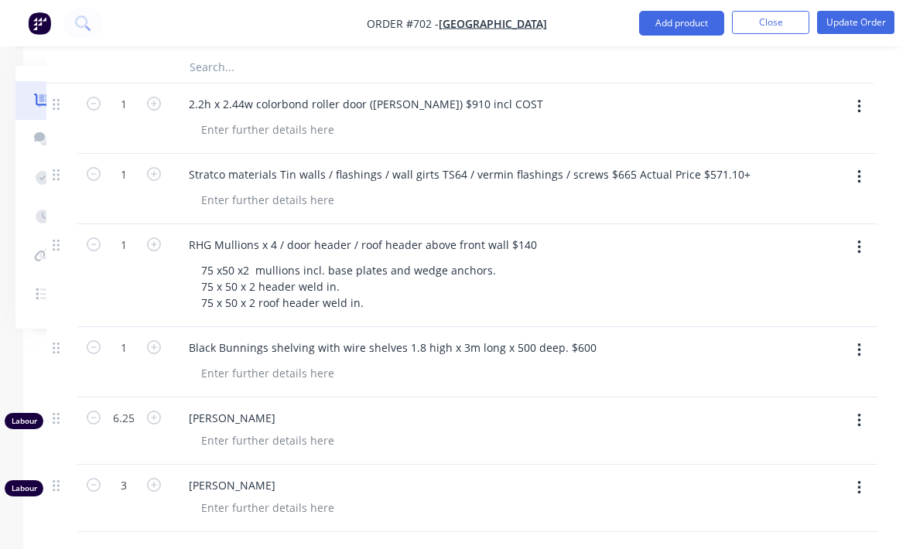
click at [860, 412] on icon "button" at bounding box center [859, 420] width 4 height 17
click at [762, 543] on div "Delete" at bounding box center [803, 554] width 119 height 22
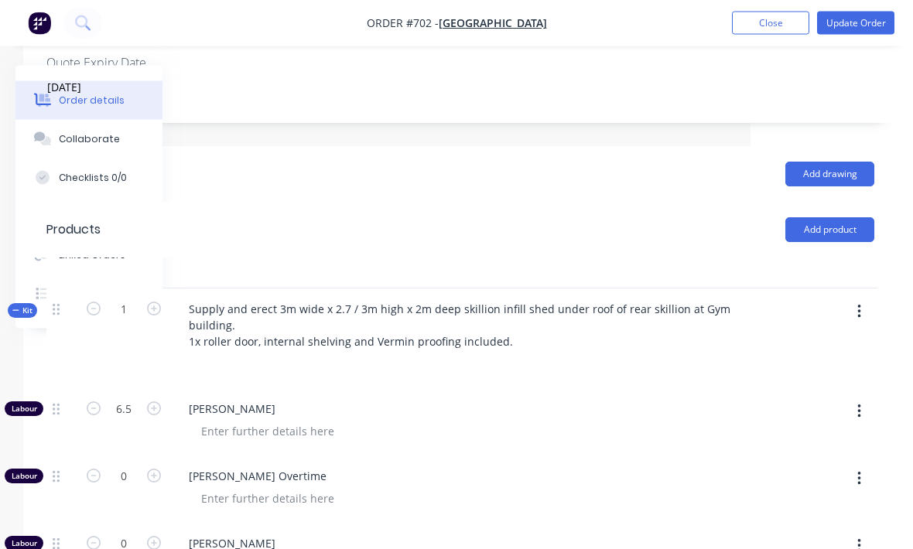
scroll to position [423, 162]
click at [127, 399] on input "6.5" at bounding box center [124, 410] width 40 height 23
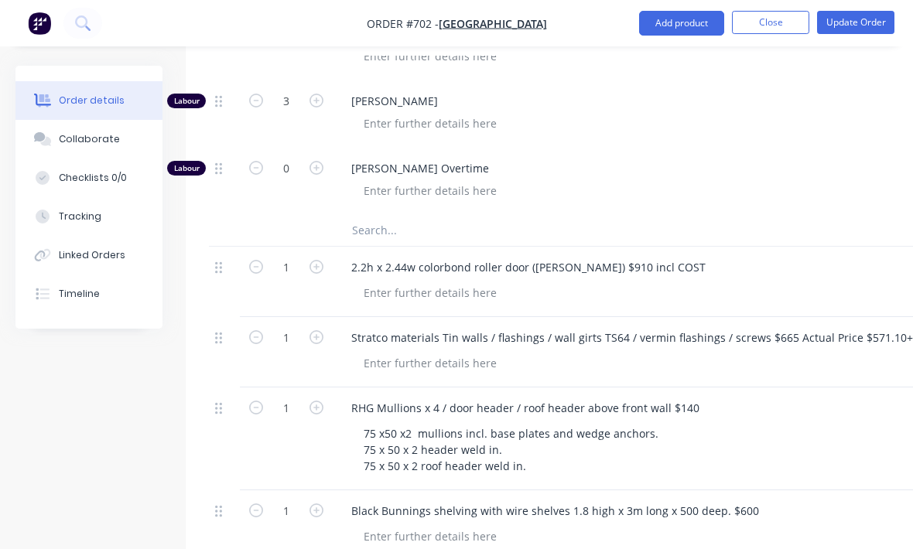
scroll to position [1135, 0]
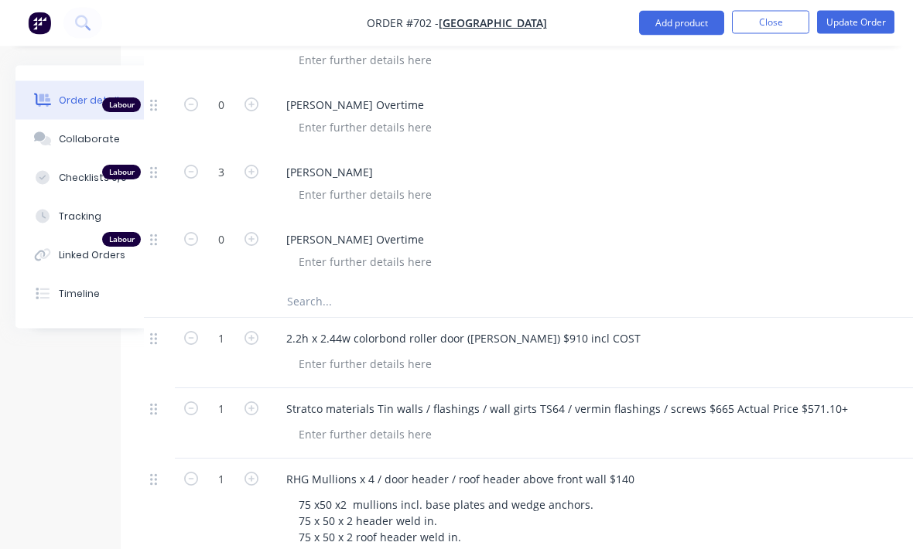
type input "6.25"
click at [366, 287] on input "text" at bounding box center [440, 302] width 309 height 31
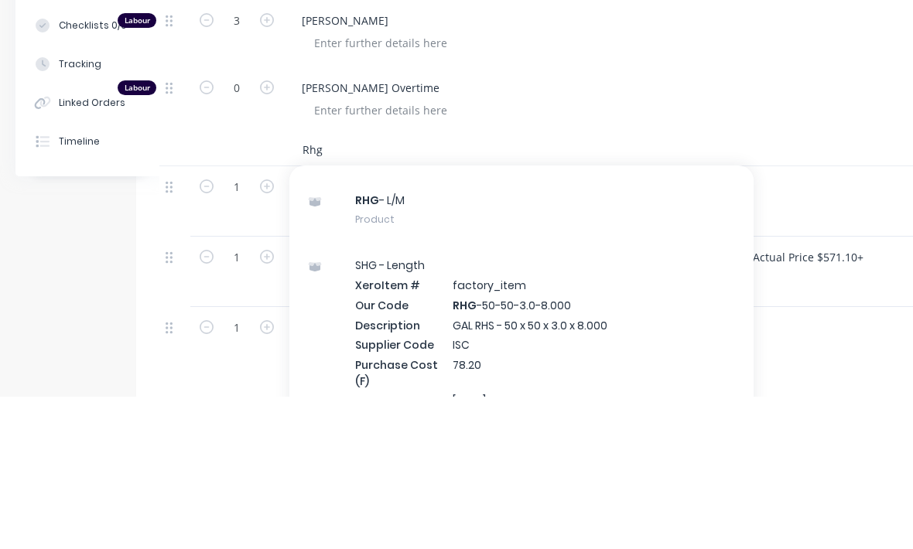
scroll to position [96, 0]
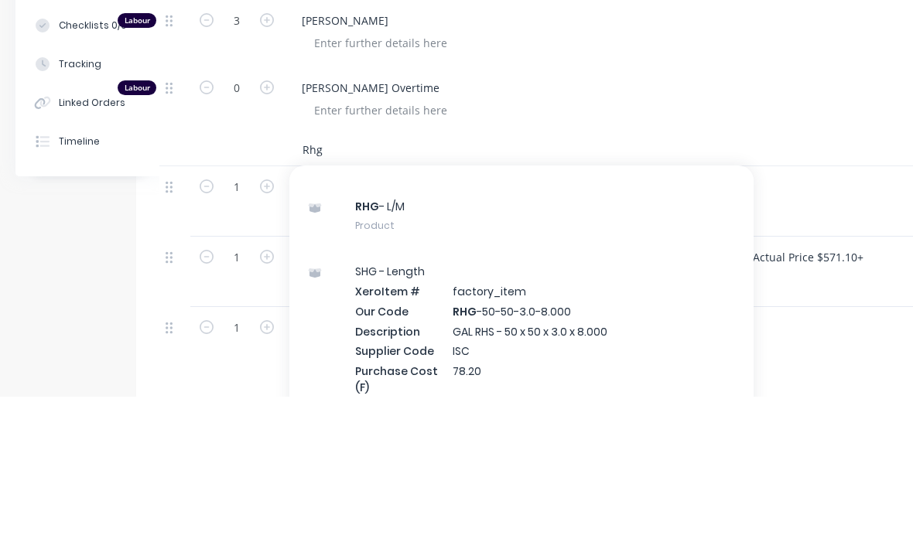
type input "Rhg"
click at [541, 336] on div "RHG - L/M Product" at bounding box center [521, 368] width 464 height 65
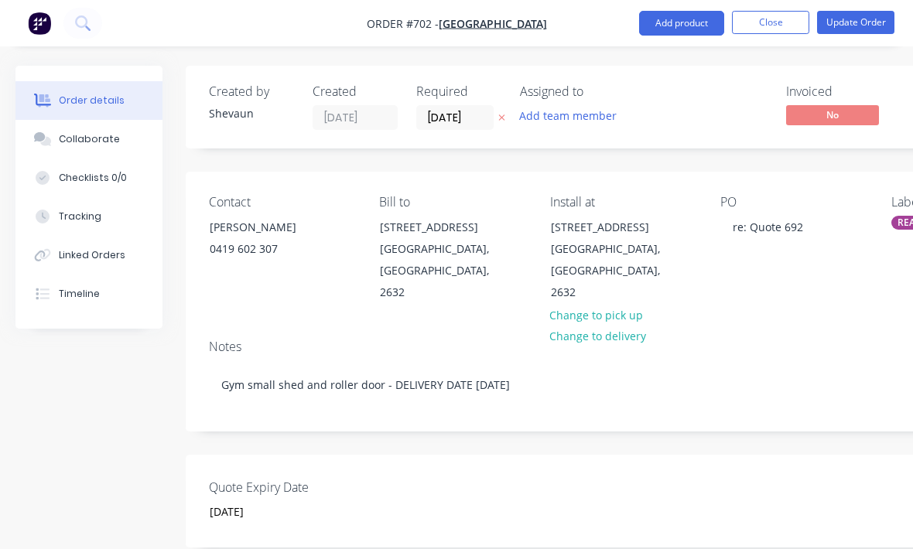
scroll to position [1478, 0]
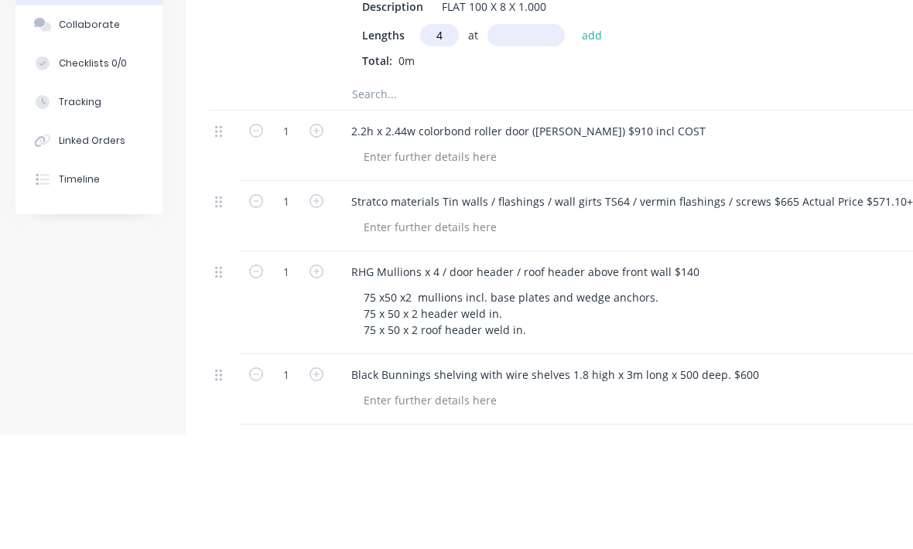
type input "4"
click at [535, 138] on input "text" at bounding box center [525, 149] width 77 height 22
type input "150"
click at [595, 138] on button "add" at bounding box center [592, 148] width 36 height 21
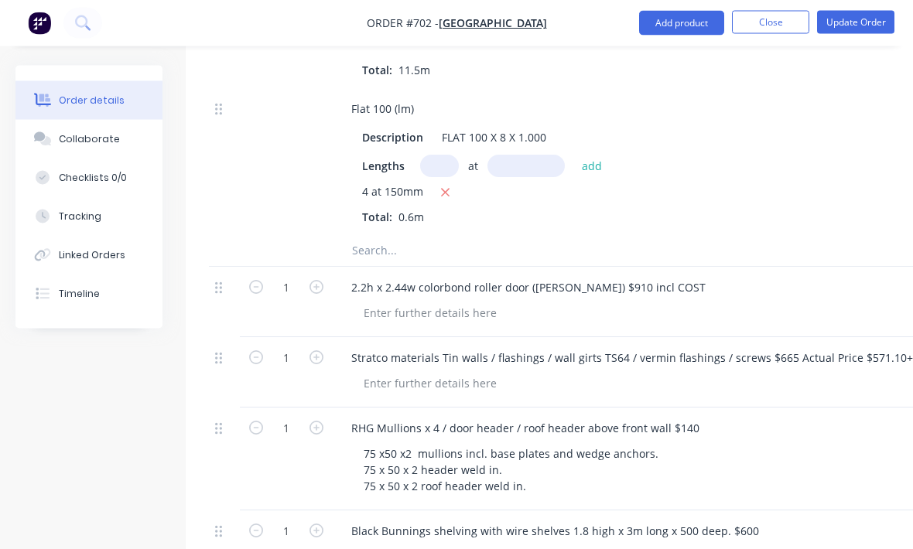
scroll to position [1458, 0]
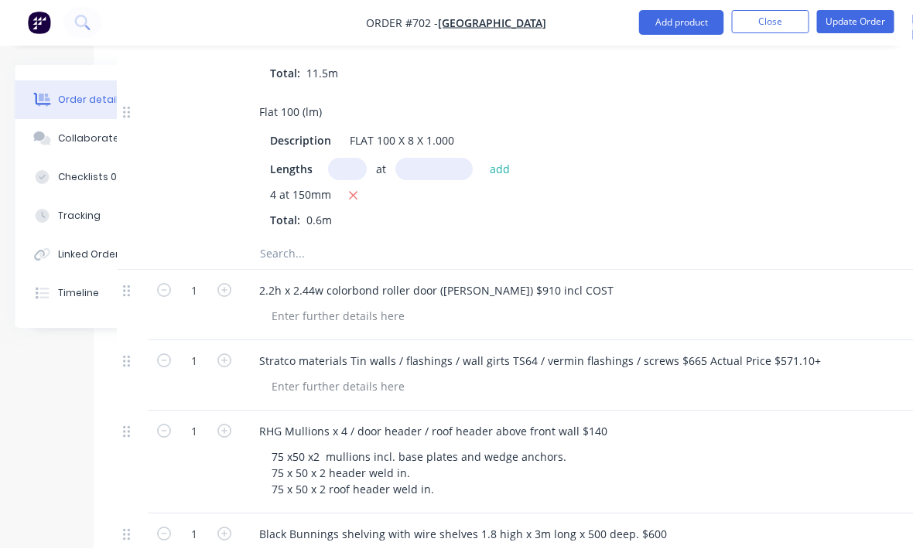
click at [463, 239] on input "text" at bounding box center [414, 254] width 309 height 31
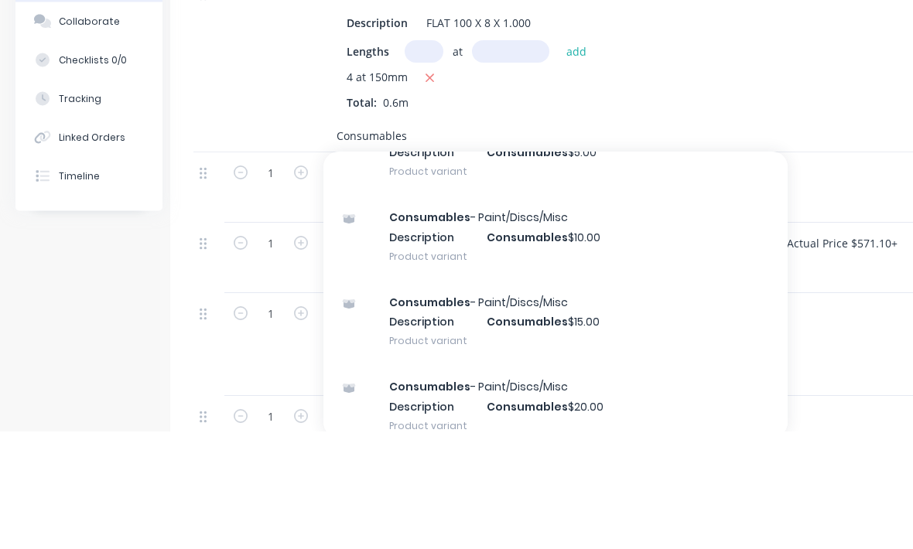
scroll to position [157, 0]
type input "Consumables"
click at [617, 312] on div "Consumables - Paint/Discs/Misc Description Consumables $10.00 Product variant" at bounding box center [555, 354] width 464 height 85
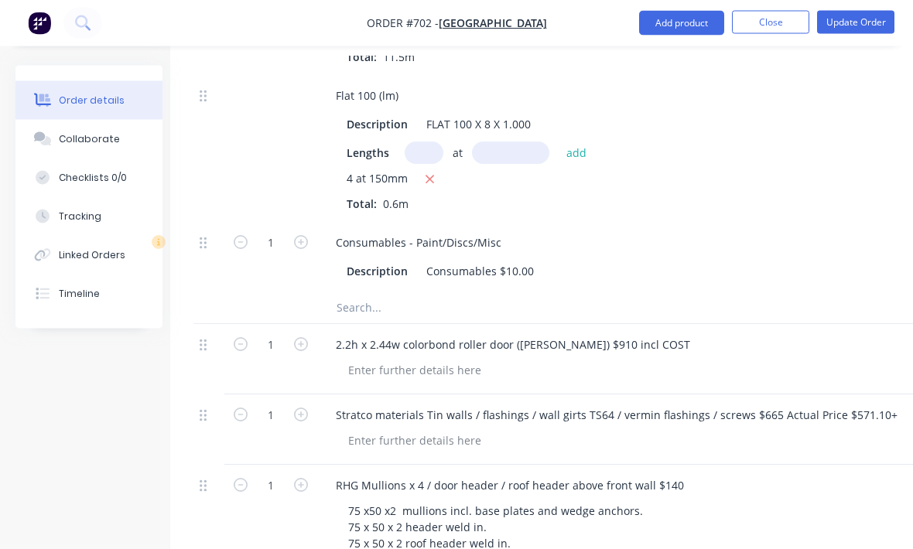
scroll to position [1474, 15]
click at [299, 236] on icon "button" at bounding box center [301, 243] width 14 height 14
type input "2"
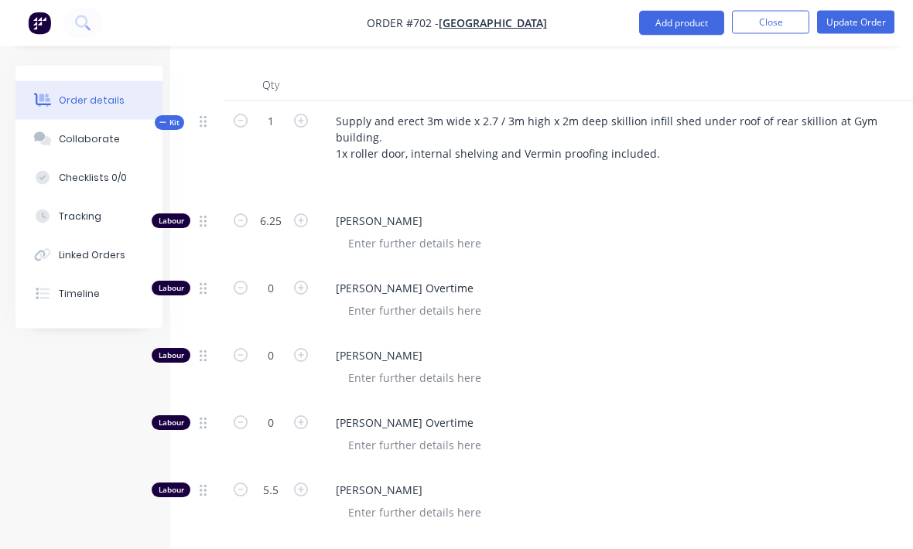
click at [876, 28] on button "Update Order" at bounding box center [855, 22] width 77 height 23
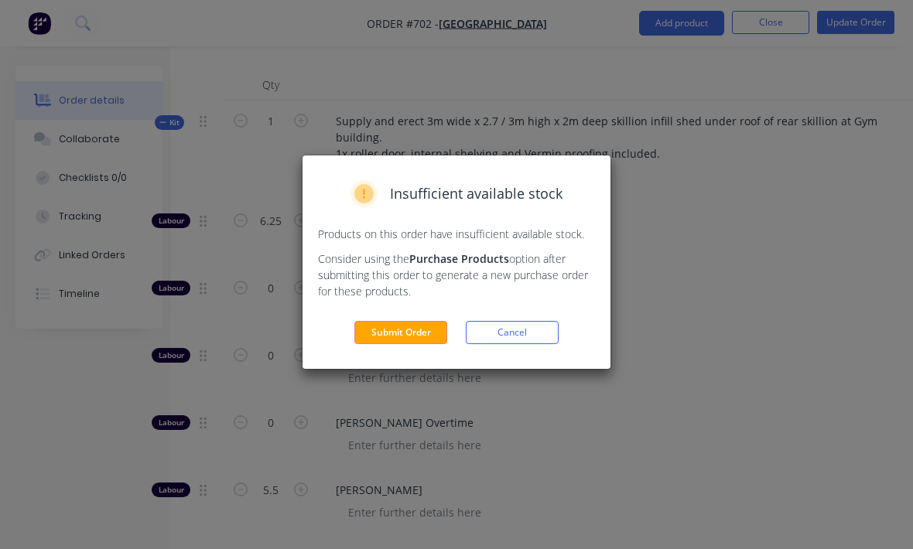
click at [411, 337] on button "Submit Order" at bounding box center [400, 332] width 93 height 23
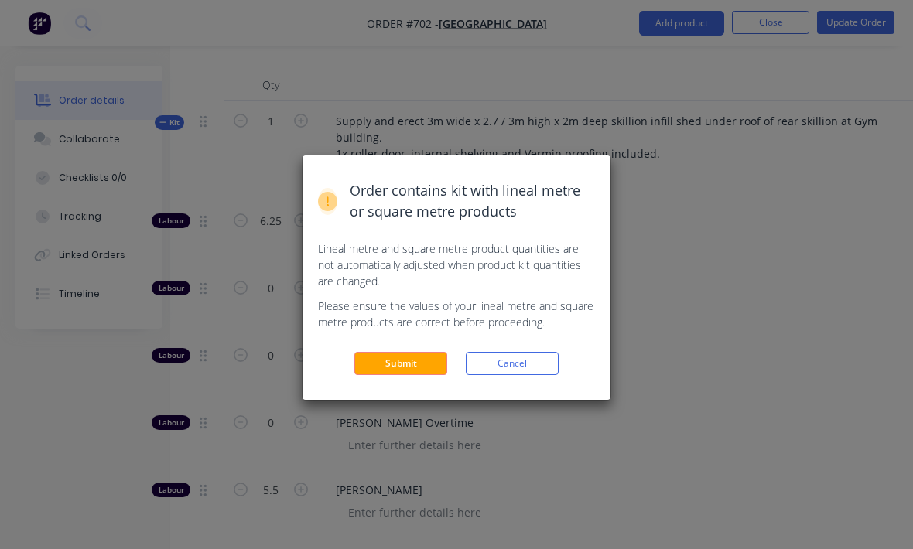
click at [424, 368] on button "Submit" at bounding box center [400, 363] width 93 height 23
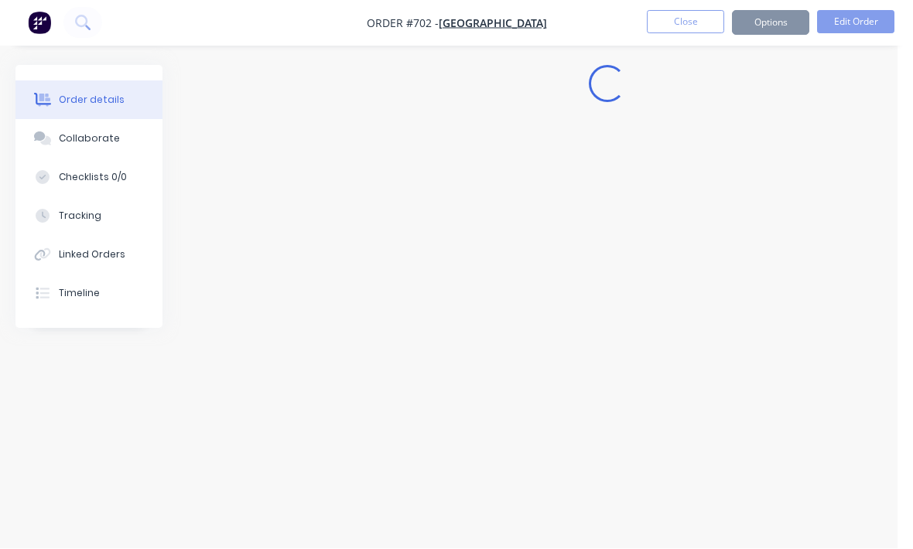
scroll to position [1, 15]
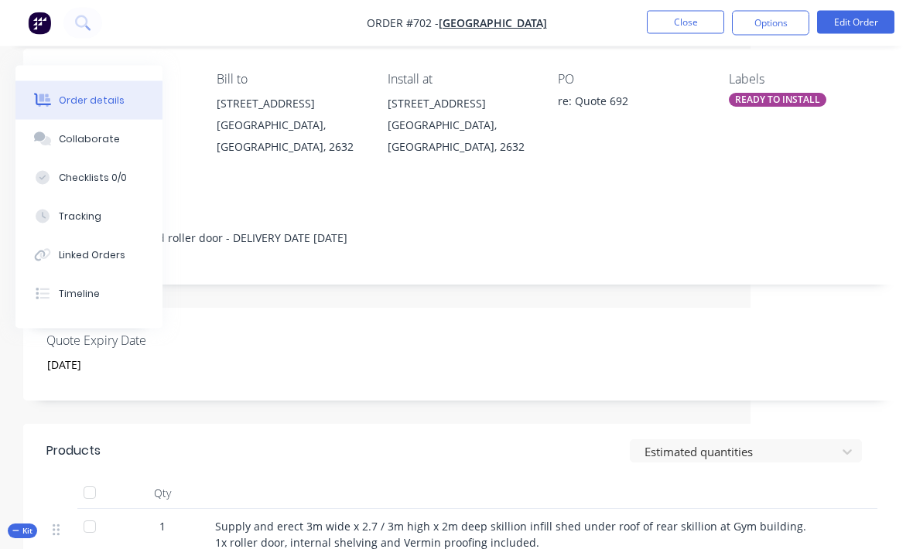
click at [797, 101] on div "READY TO INSTALL" at bounding box center [777, 101] width 97 height 14
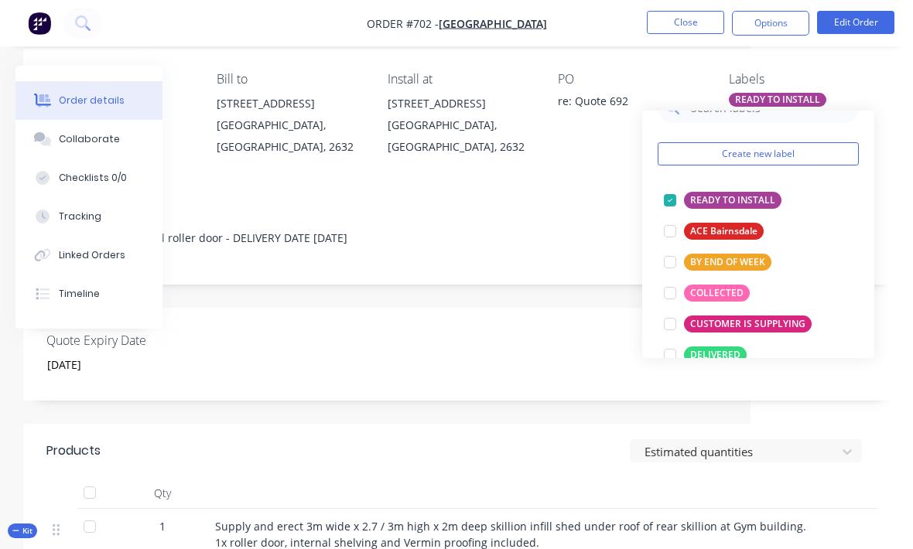
scroll to position [31, 0]
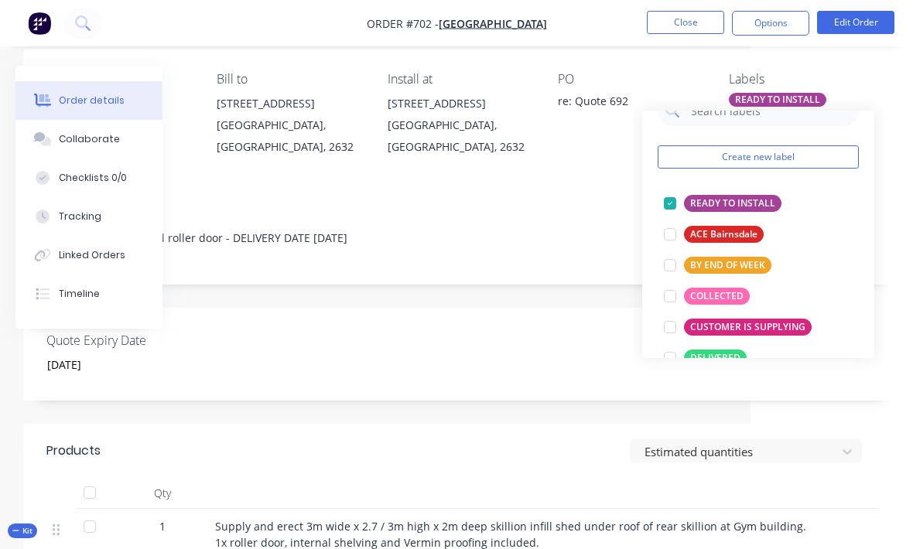
click at [664, 211] on div at bounding box center [670, 203] width 31 height 31
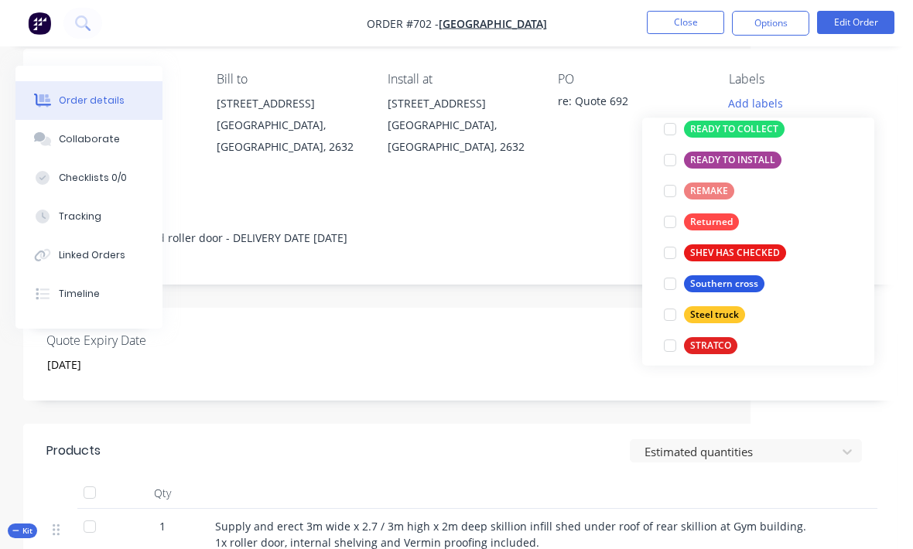
scroll to position [451, 0]
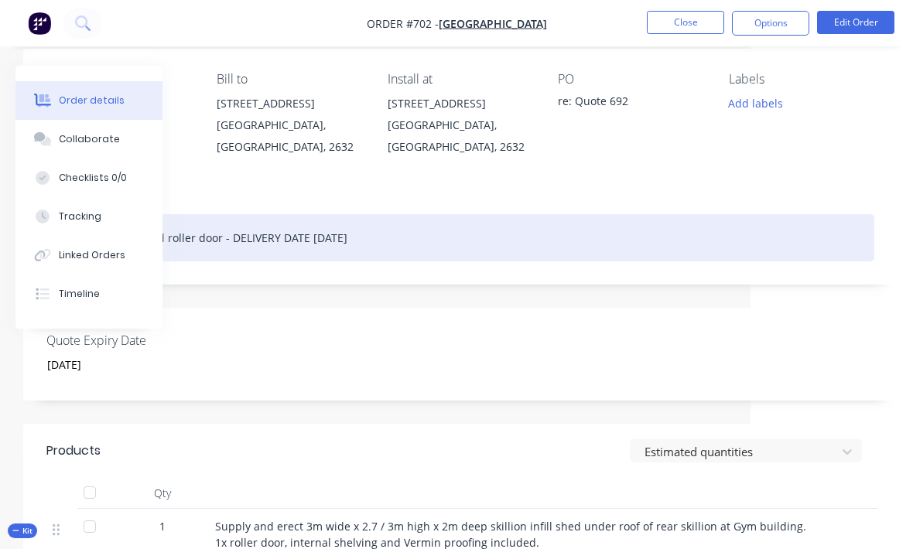
click at [599, 256] on div "Gym small shed and roller door - DELIVERY DATE [DATE]" at bounding box center [460, 237] width 828 height 47
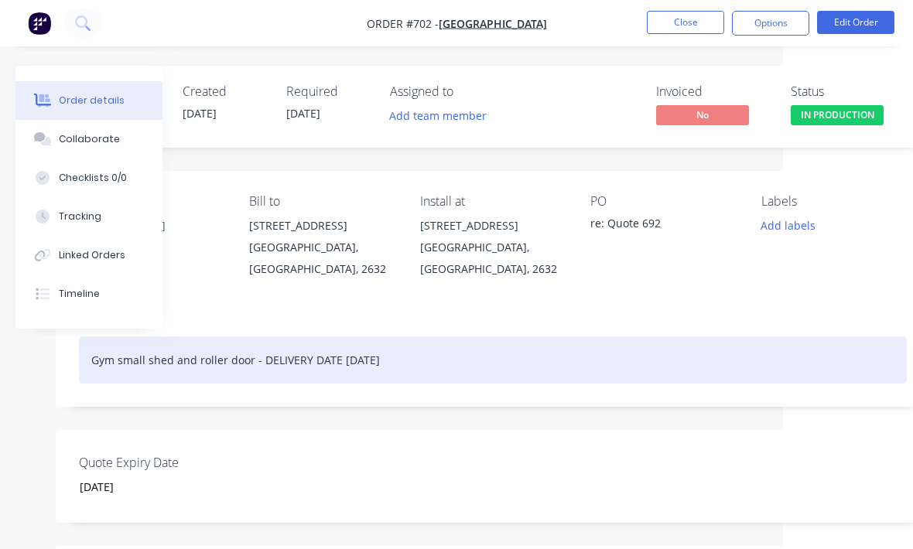
scroll to position [0, 135]
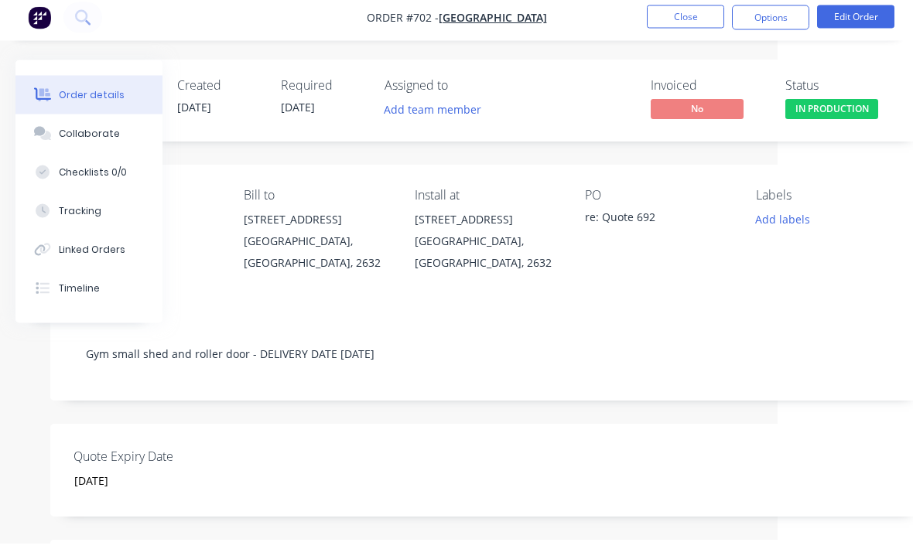
click at [837, 113] on span "IN PRODUCTION" at bounding box center [831, 114] width 93 height 19
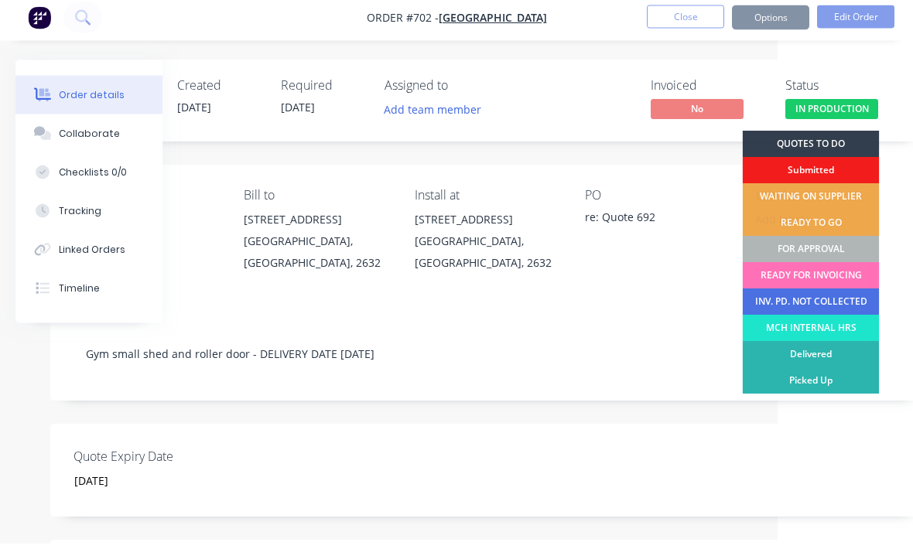
scroll to position [6, 135]
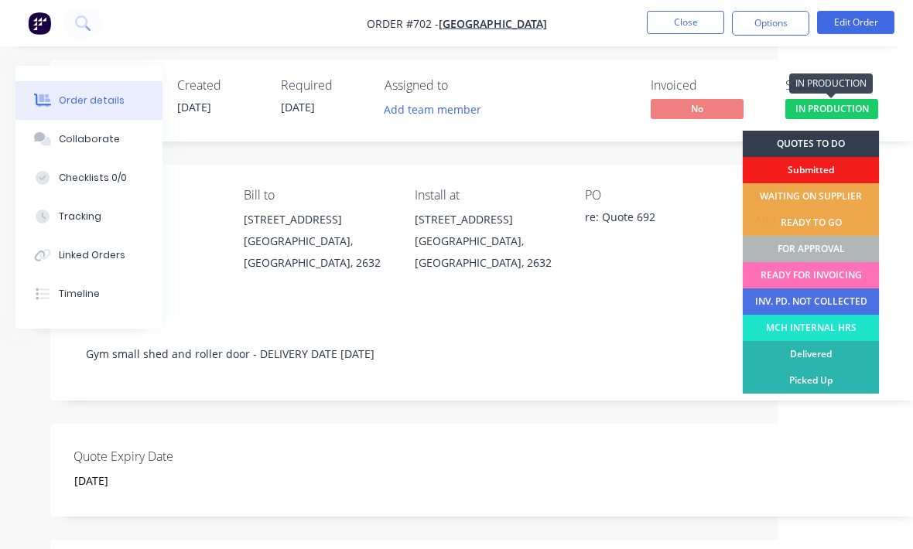
click at [835, 193] on div "WAITING ON SUPPLIER" at bounding box center [811, 196] width 137 height 26
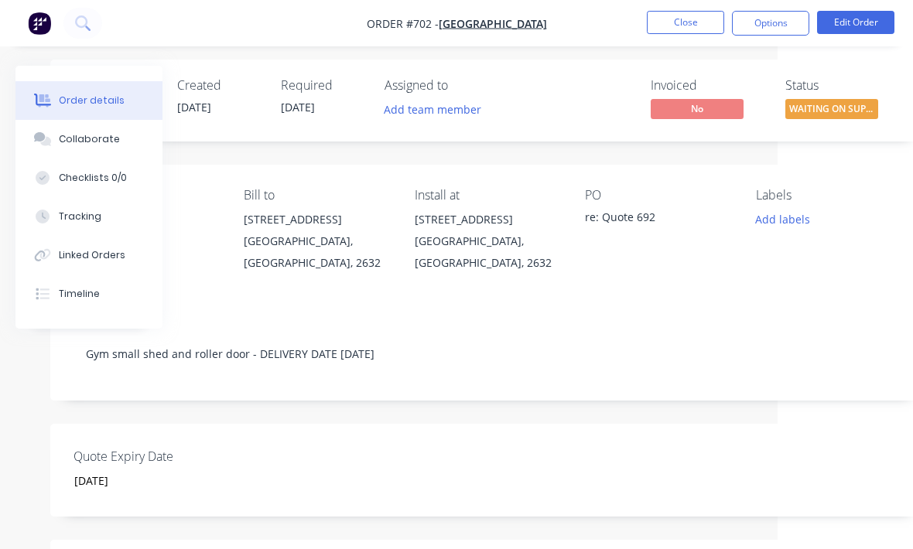
click at [679, 19] on button "Close" at bounding box center [685, 22] width 77 height 23
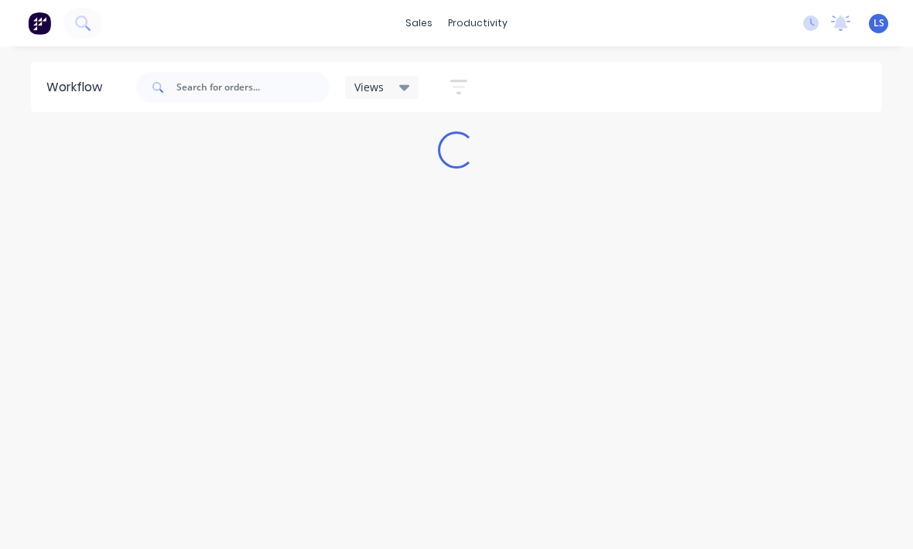
scroll to position [11, 0]
